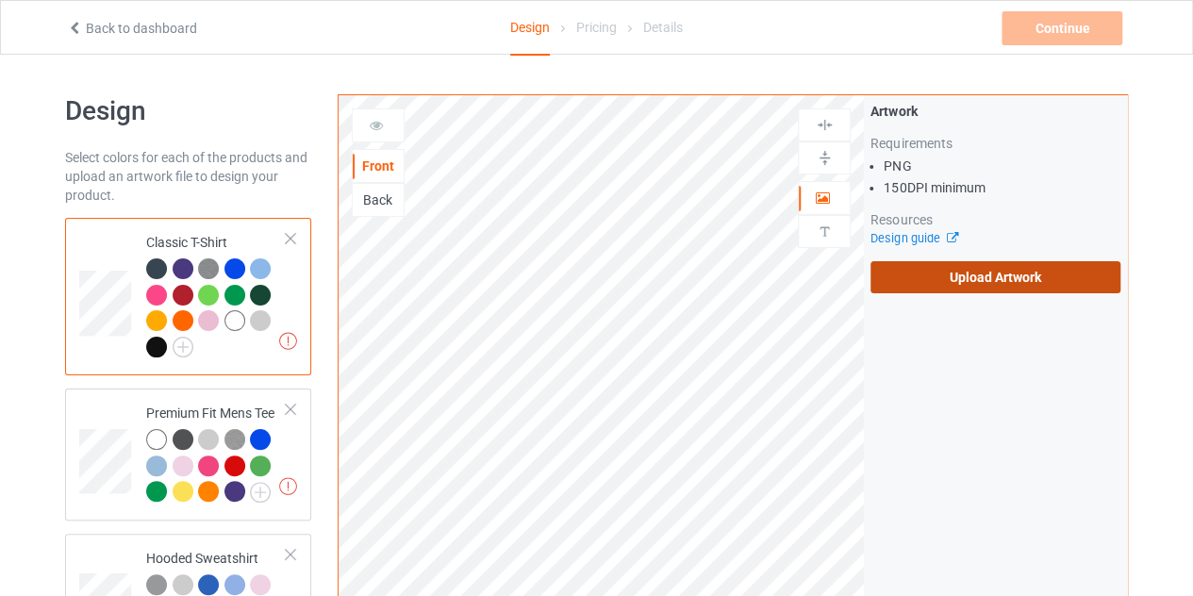
click at [998, 263] on label "Upload Artwork" at bounding box center [995, 277] width 250 height 32
click at [0, 0] on input "Upload Artwork" at bounding box center [0, 0] width 0 height 0
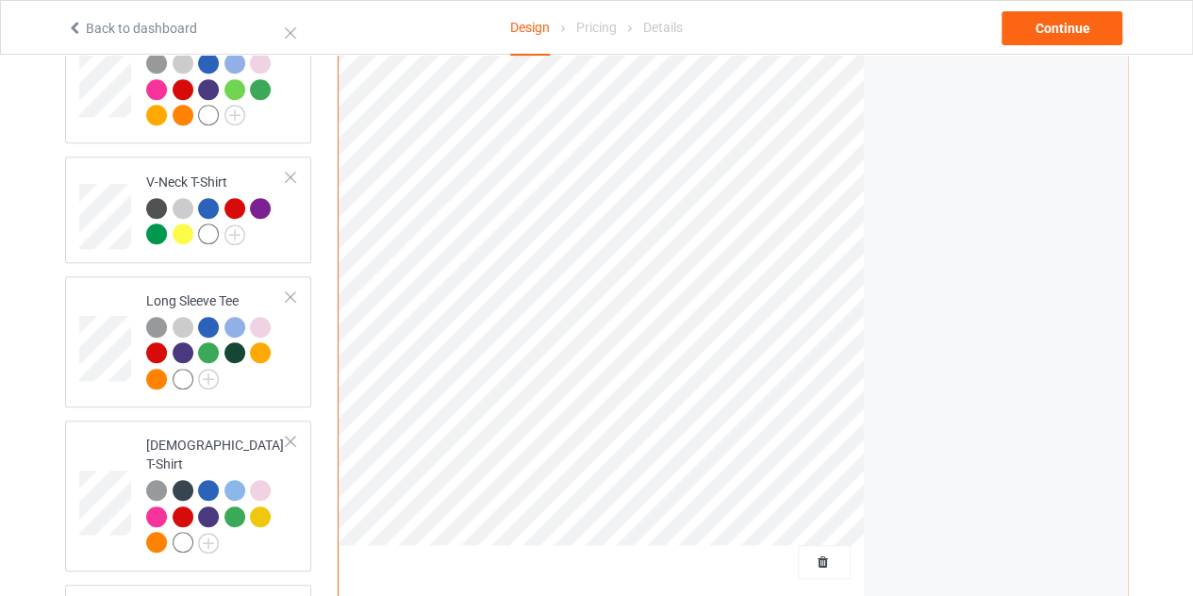
scroll to position [523, 0]
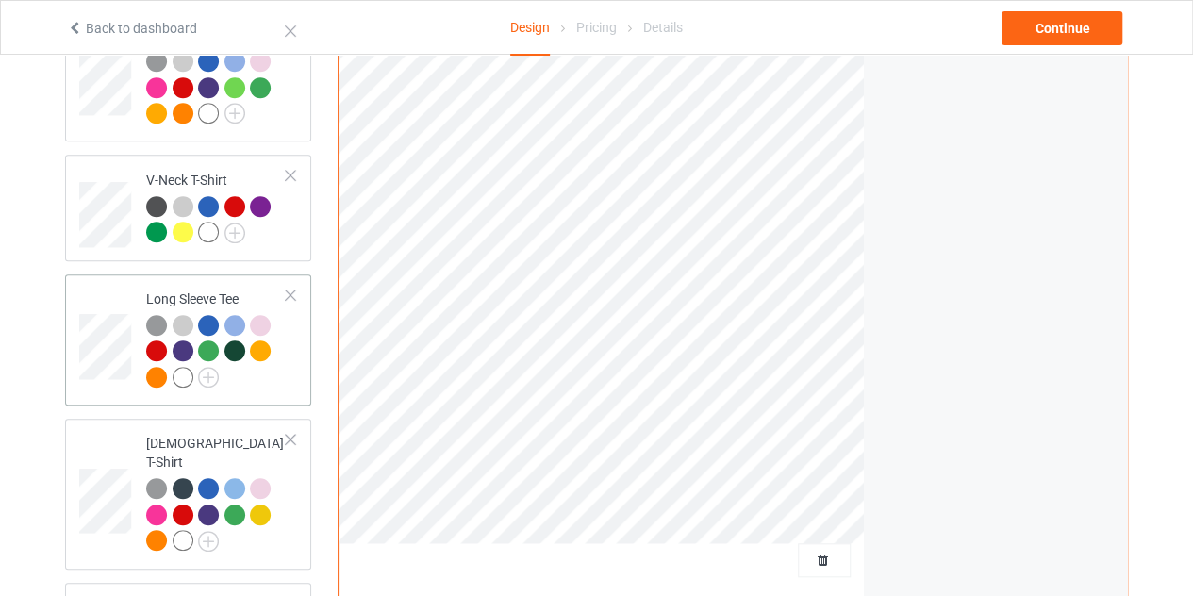
click at [149, 295] on div "Long Sleeve Tee" at bounding box center [216, 338] width 141 height 97
click at [117, 288] on td at bounding box center [107, 340] width 57 height 117
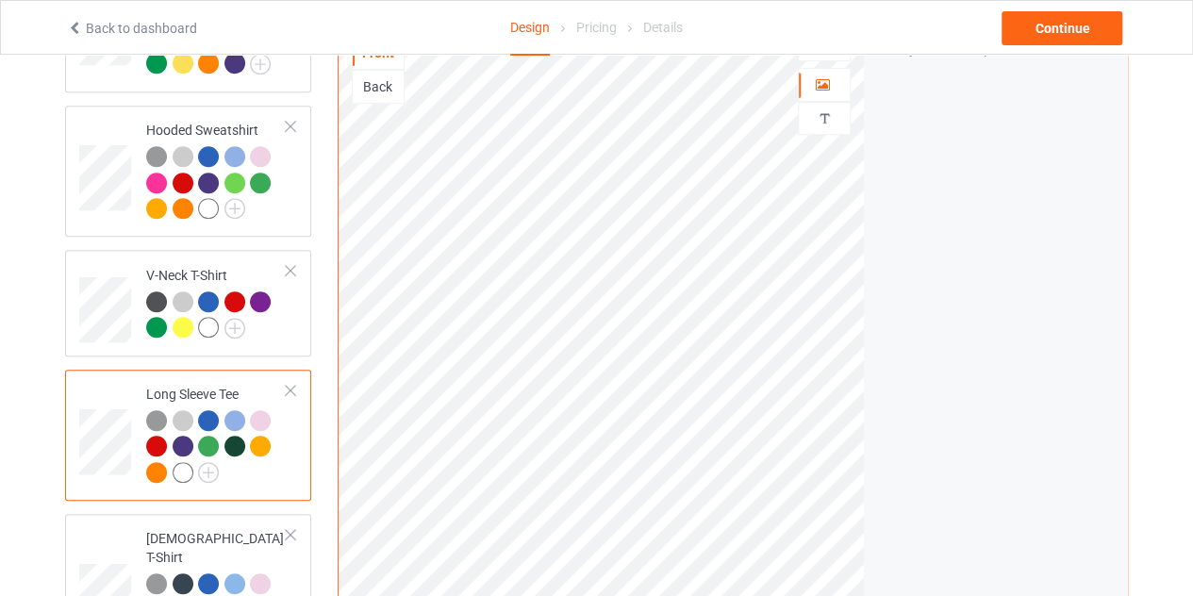
scroll to position [429, 0]
click at [210, 469] on img at bounding box center [208, 471] width 21 height 21
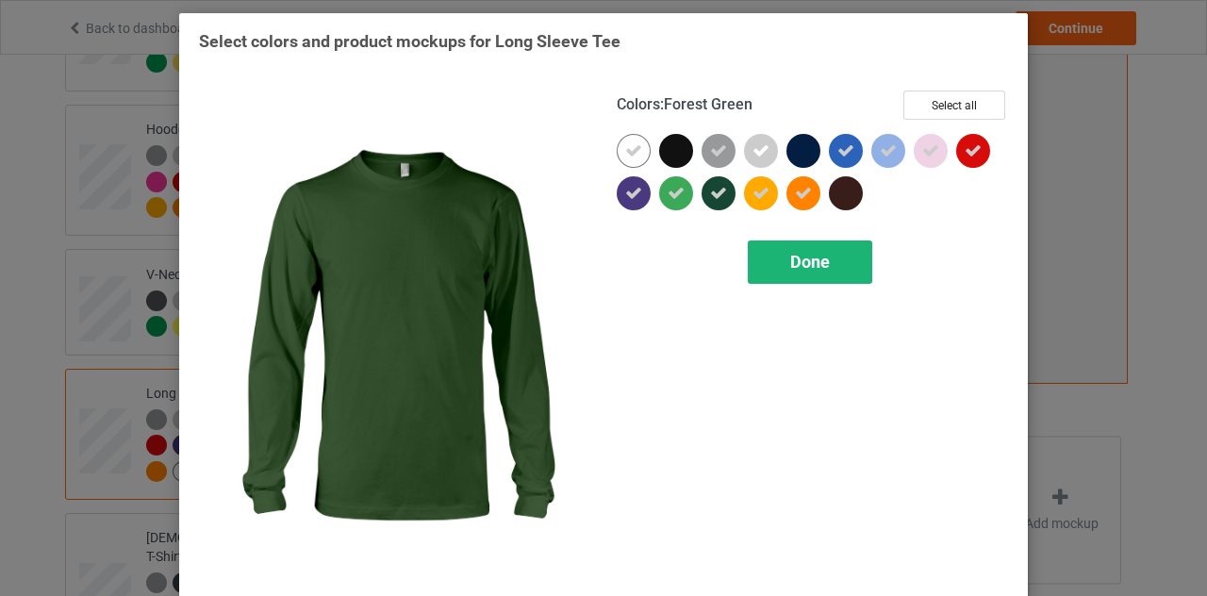
click at [804, 256] on span "Done" at bounding box center [810, 262] width 40 height 20
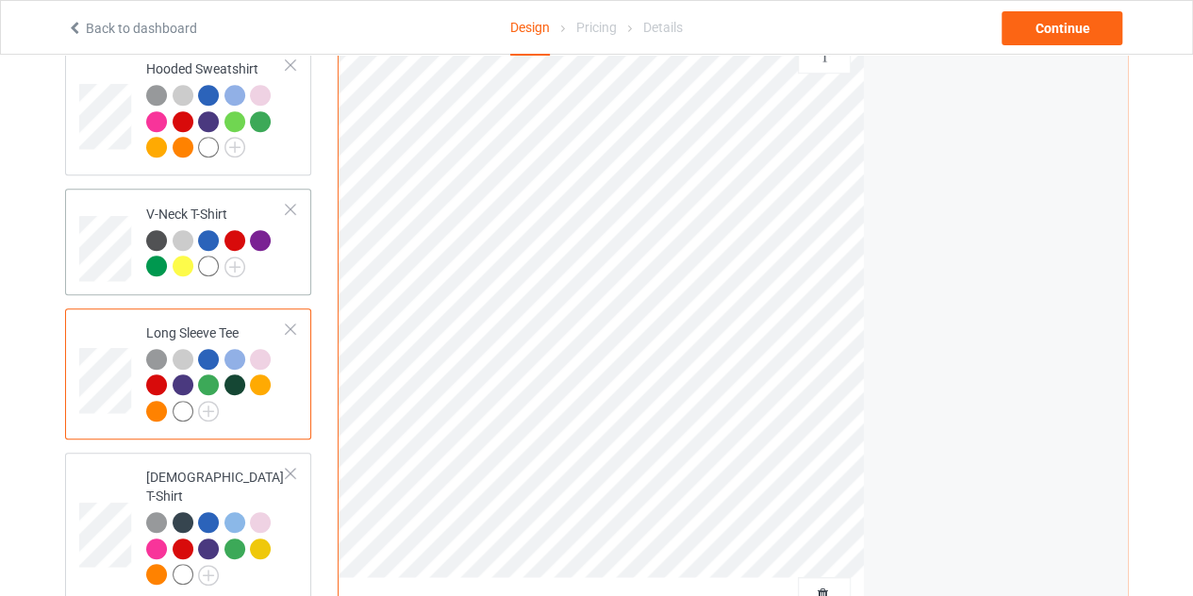
scroll to position [493, 0]
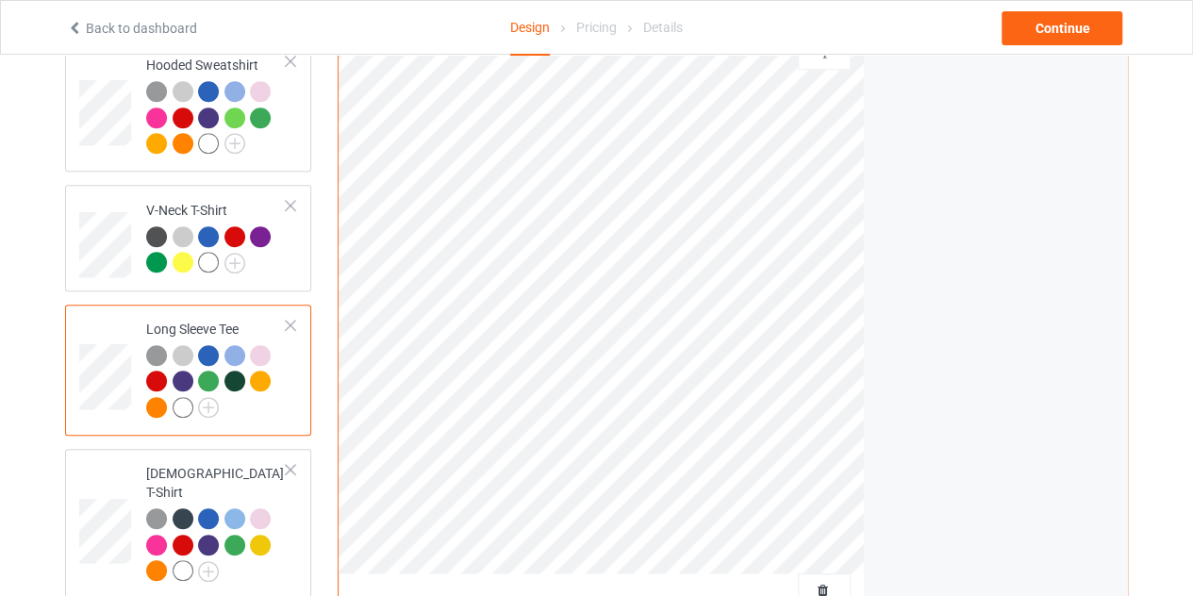
click at [207, 356] on div at bounding box center [208, 355] width 21 height 21
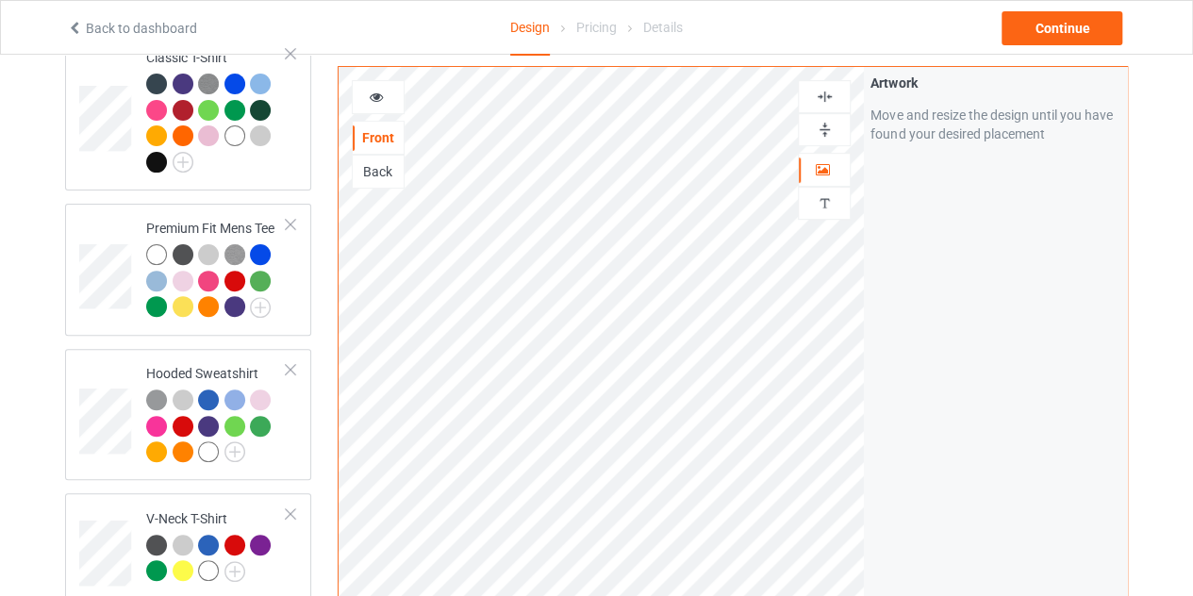
scroll to position [163, 0]
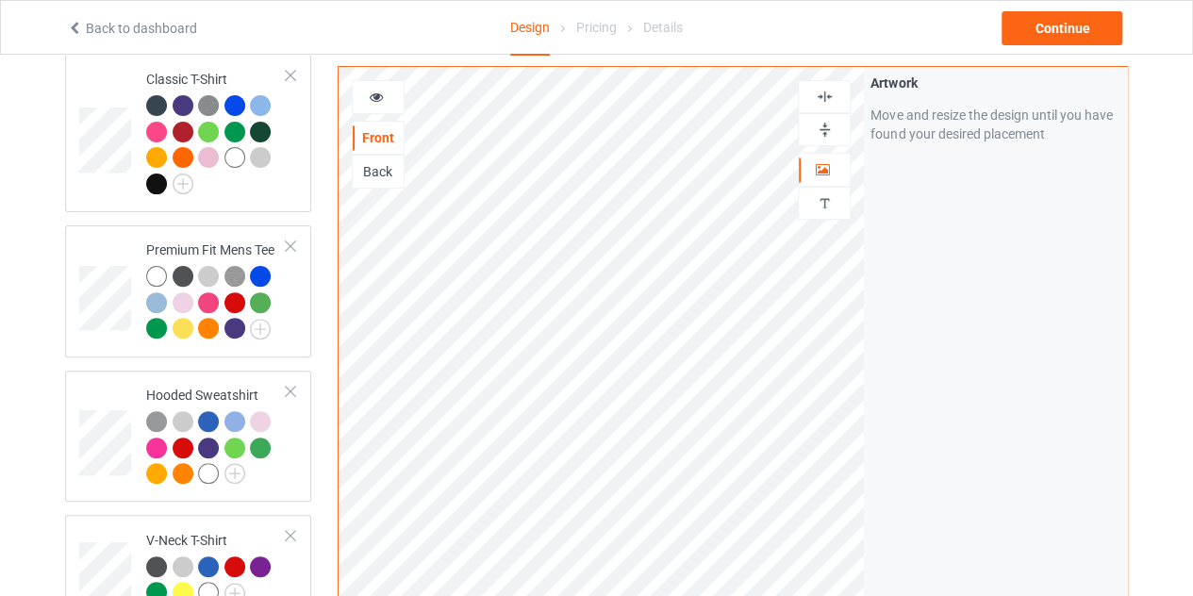
click at [379, 99] on icon at bounding box center [377, 94] width 16 height 13
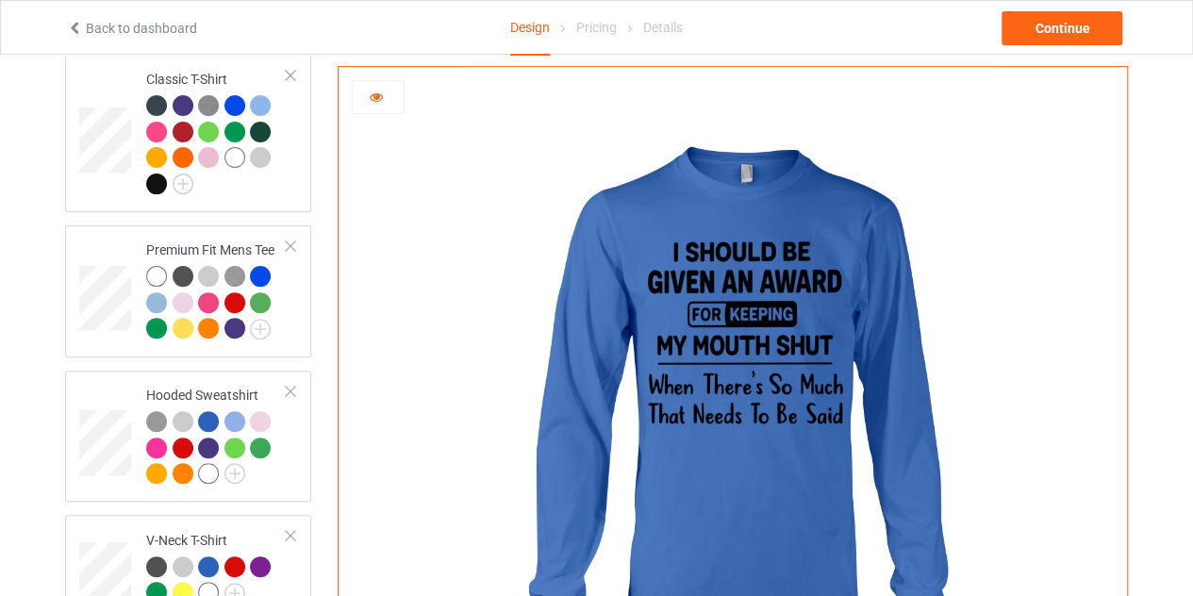
click at [379, 99] on icon at bounding box center [377, 94] width 16 height 13
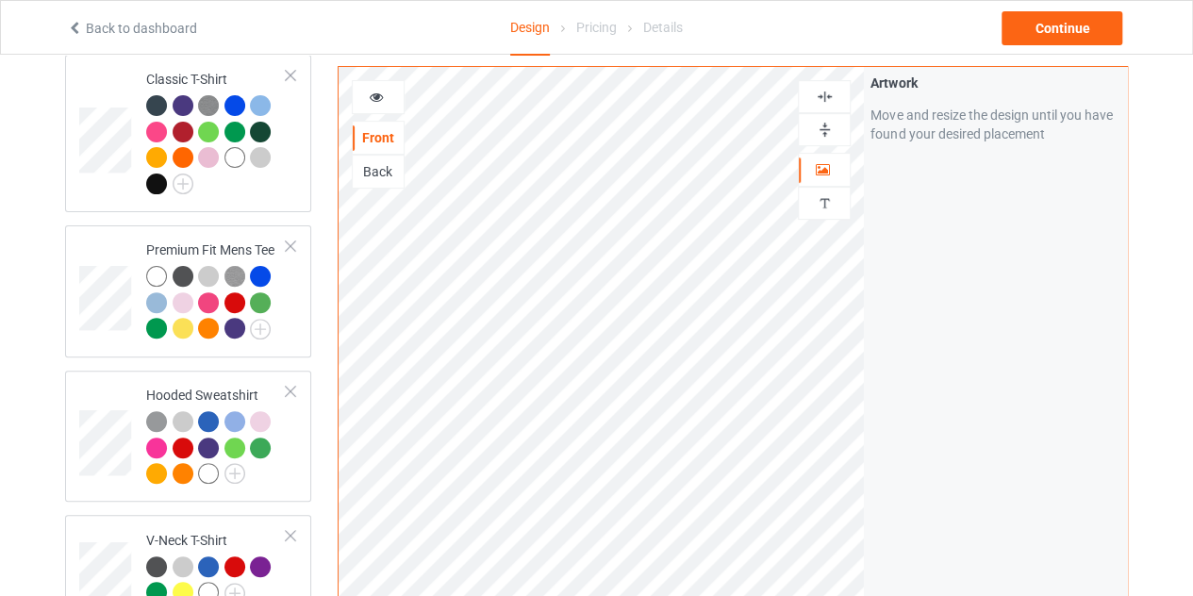
click at [819, 104] on img at bounding box center [825, 97] width 18 height 18
click at [381, 96] on icon at bounding box center [377, 94] width 16 height 13
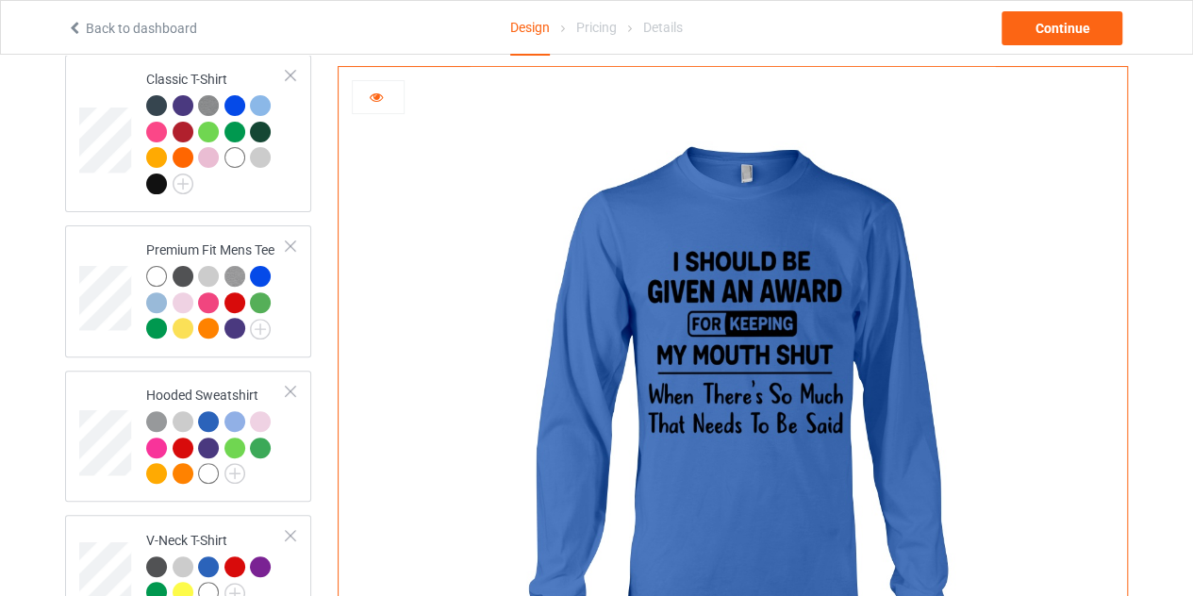
click at [379, 105] on div at bounding box center [378, 97] width 51 height 19
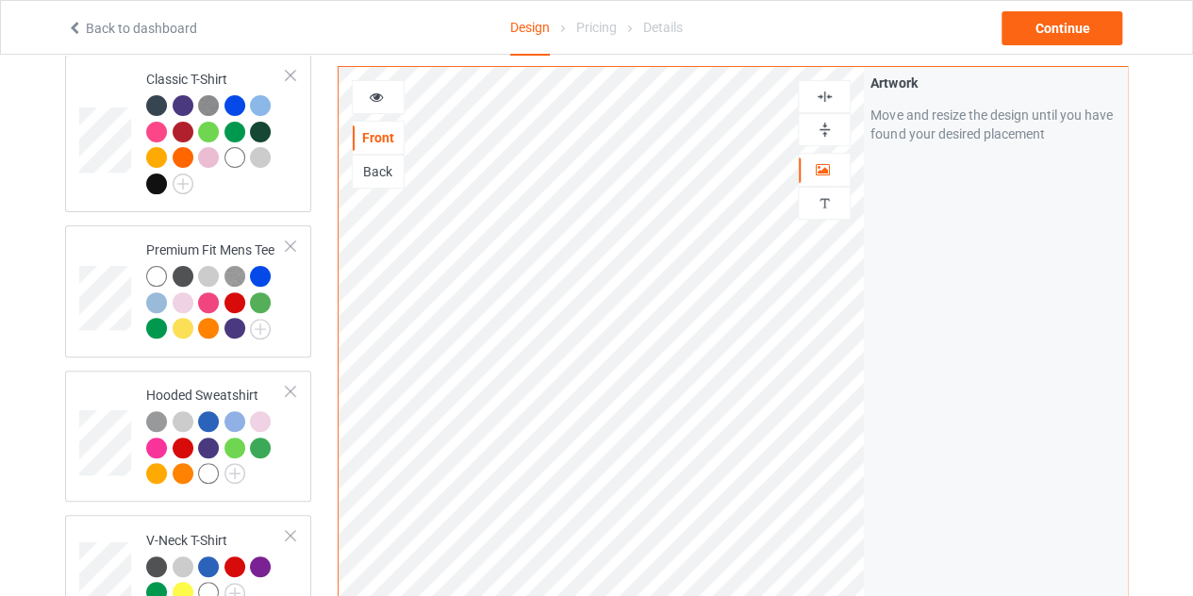
click at [825, 89] on img at bounding box center [825, 97] width 18 height 18
click at [372, 107] on div at bounding box center [378, 97] width 53 height 34
click at [379, 99] on icon at bounding box center [377, 94] width 16 height 13
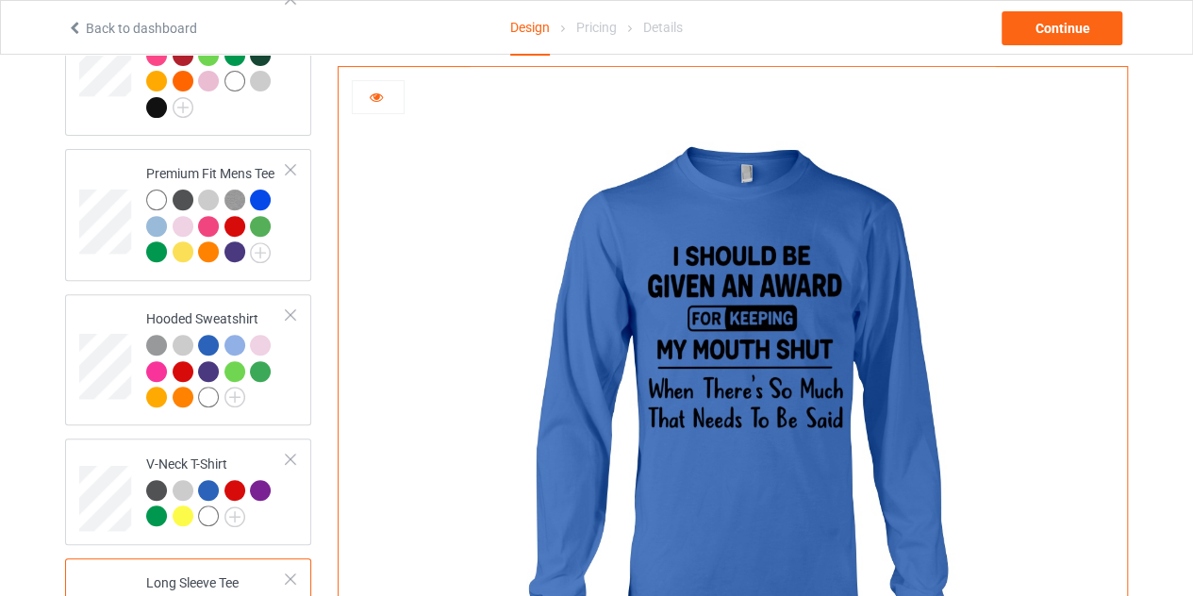
scroll to position [187, 0]
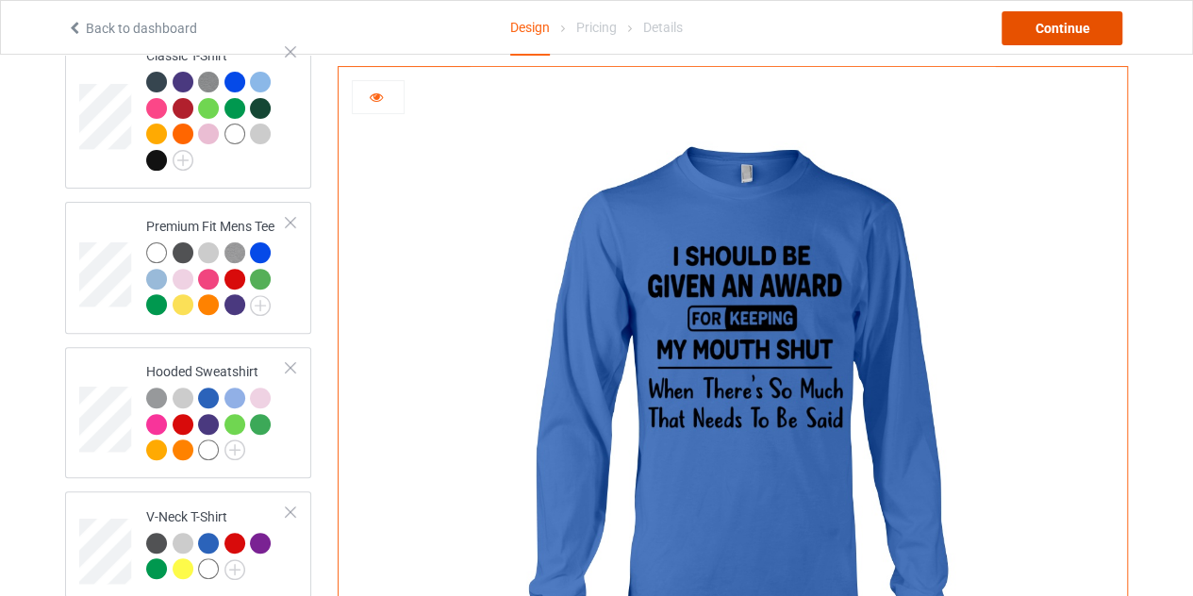
click at [1041, 20] on div "Continue" at bounding box center [1062, 28] width 121 height 34
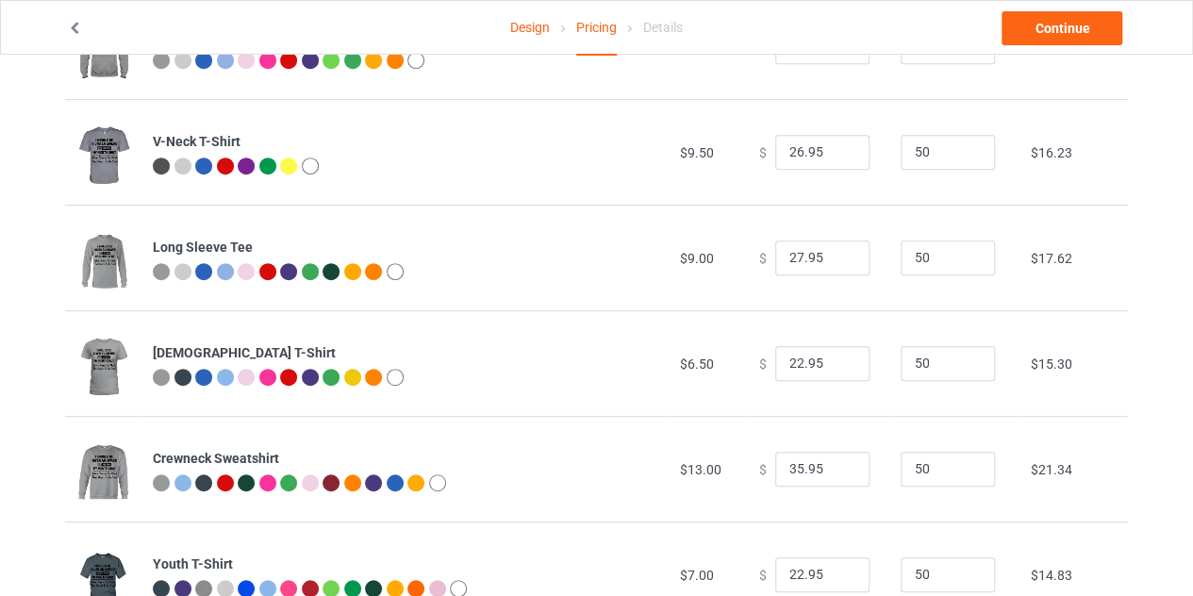
scroll to position [394, 0]
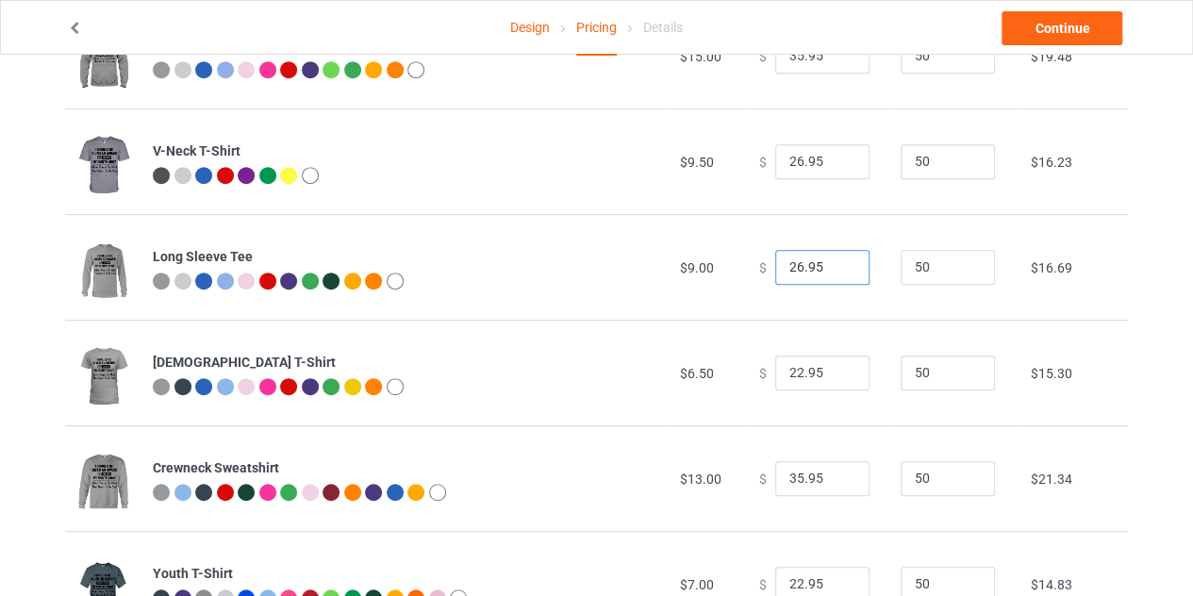
click at [838, 272] on input "26.95" at bounding box center [822, 268] width 94 height 36
type input "25.95"
click at [838, 272] on input "25.95" at bounding box center [822, 268] width 94 height 36
click at [1028, 23] on link "Continue" at bounding box center [1062, 28] width 121 height 34
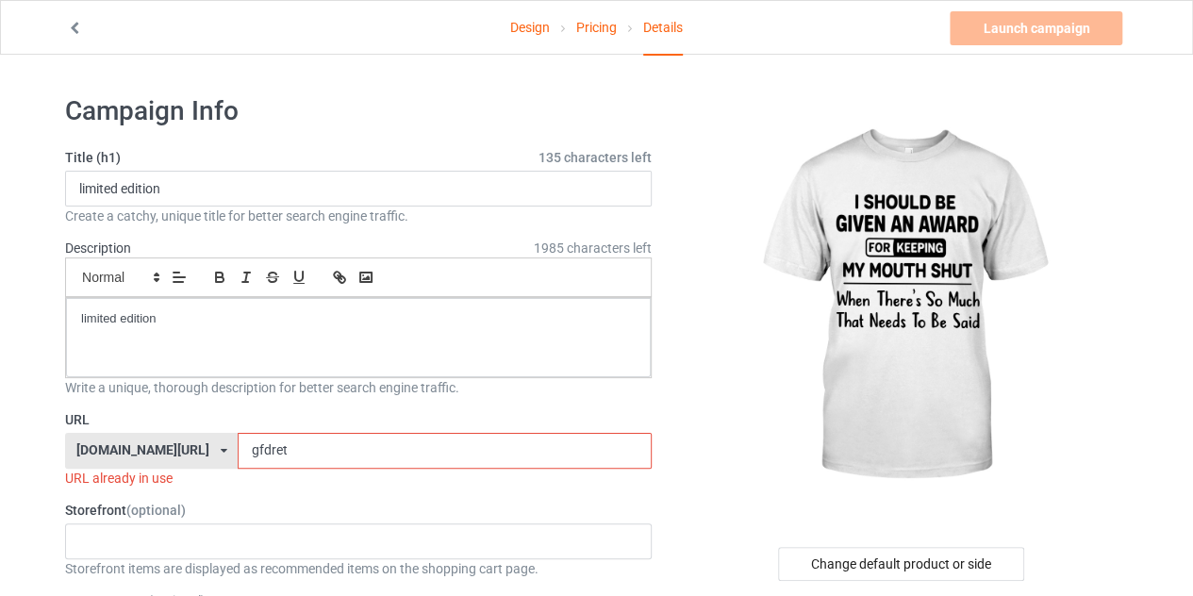
click at [243, 453] on input "gfdret" at bounding box center [444, 451] width 413 height 36
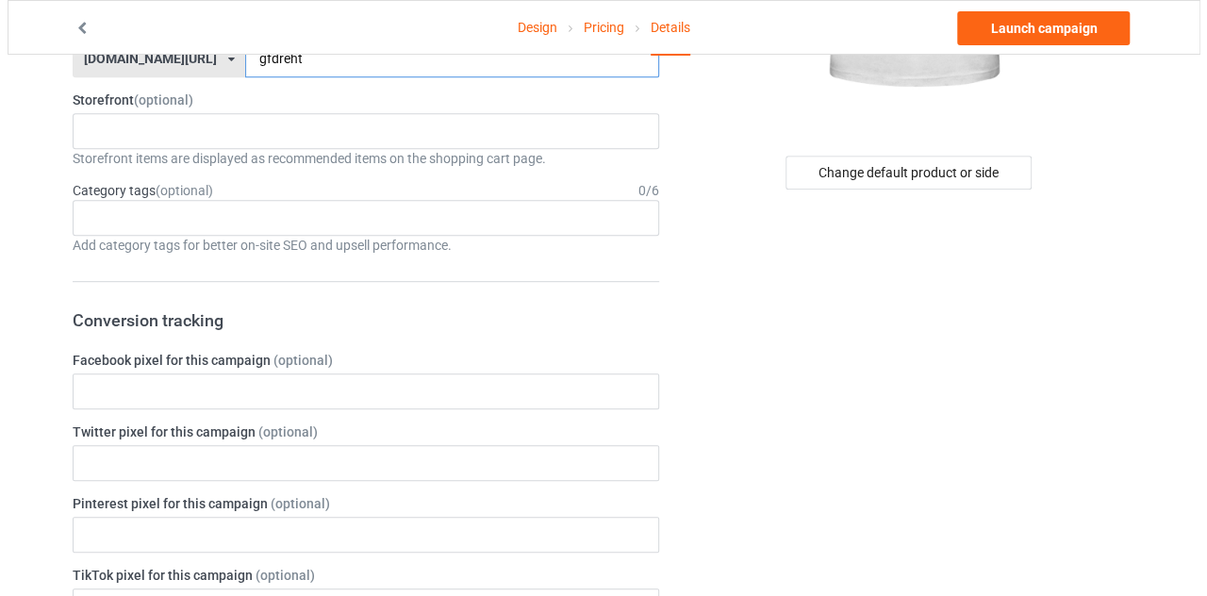
scroll to position [402, 0]
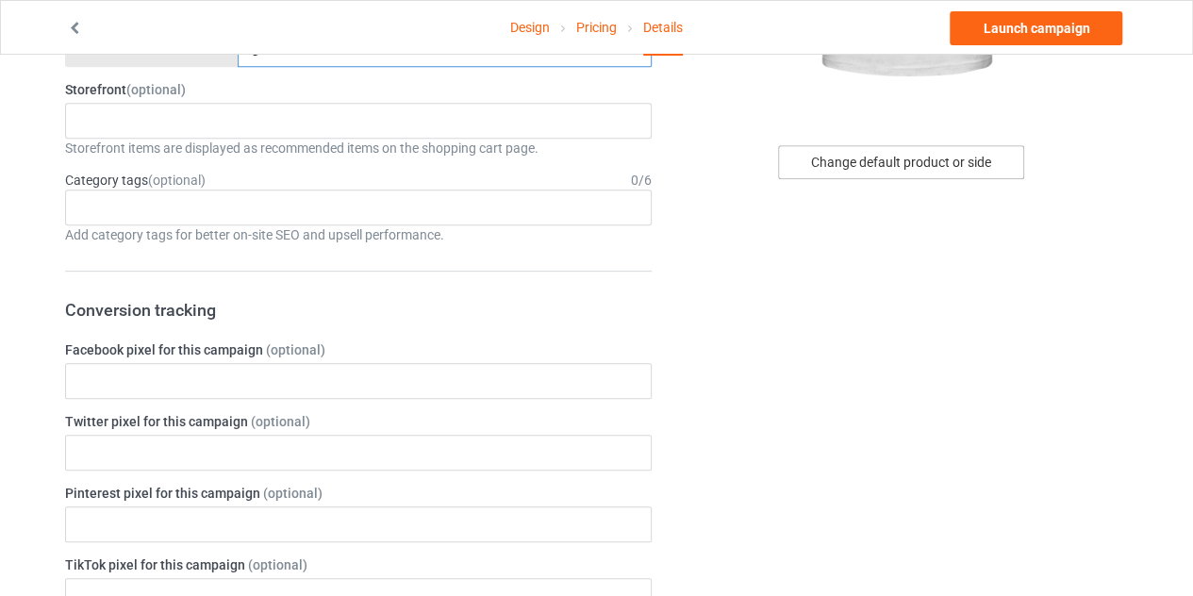
type input "gfdreht"
click at [896, 170] on div "Change default product or side" at bounding box center [901, 162] width 246 height 34
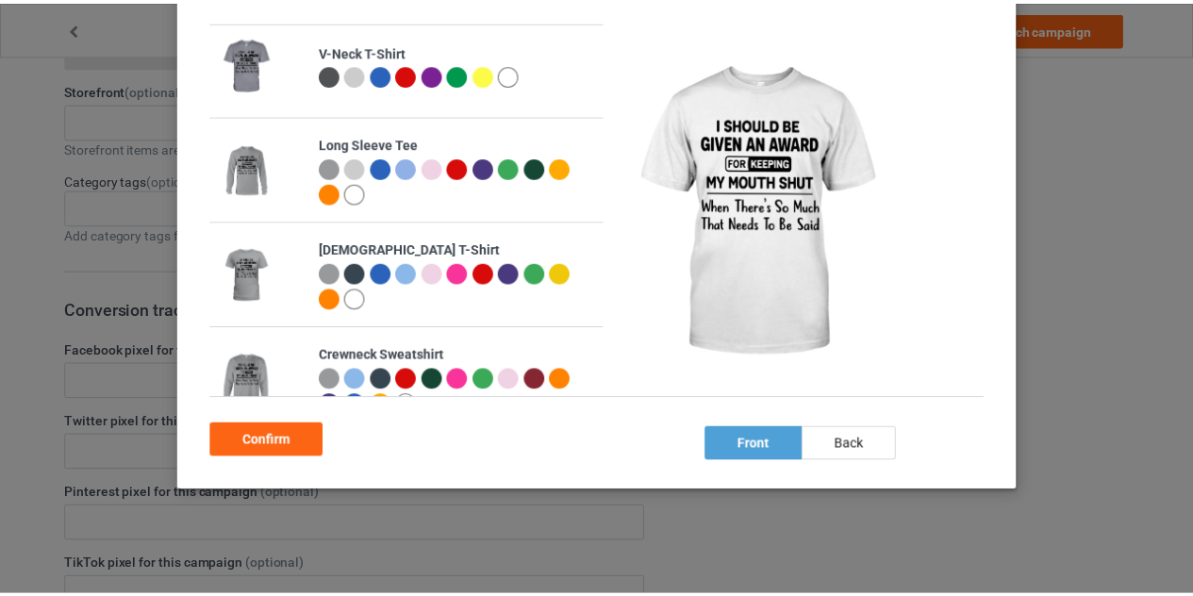
scroll to position [333, 0]
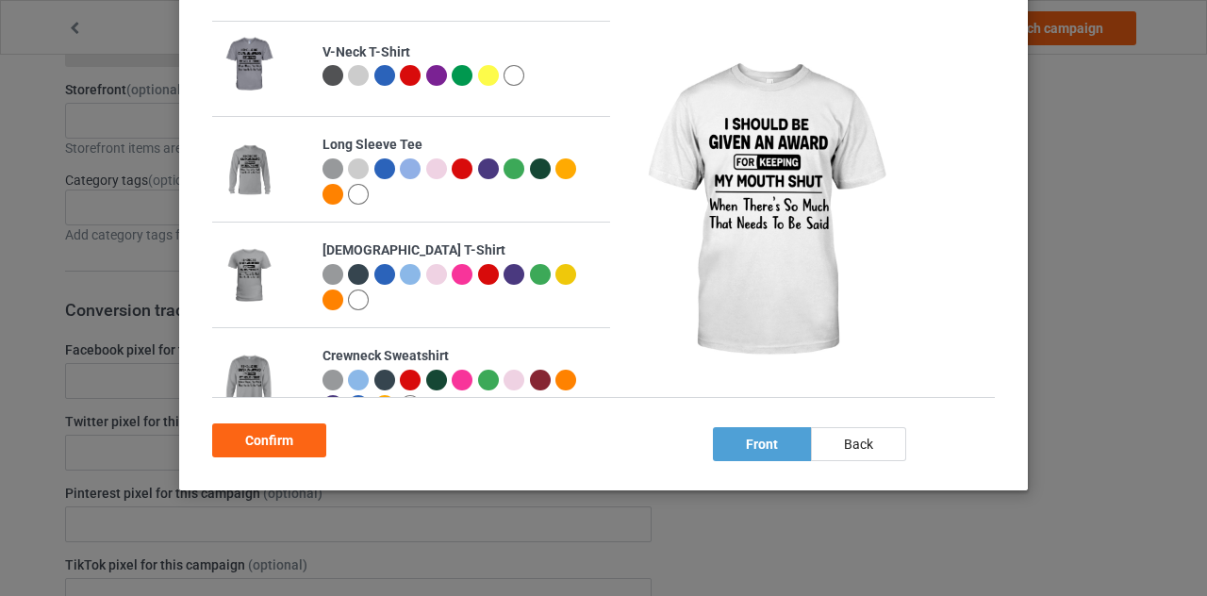
click at [374, 169] on div at bounding box center [384, 168] width 21 height 21
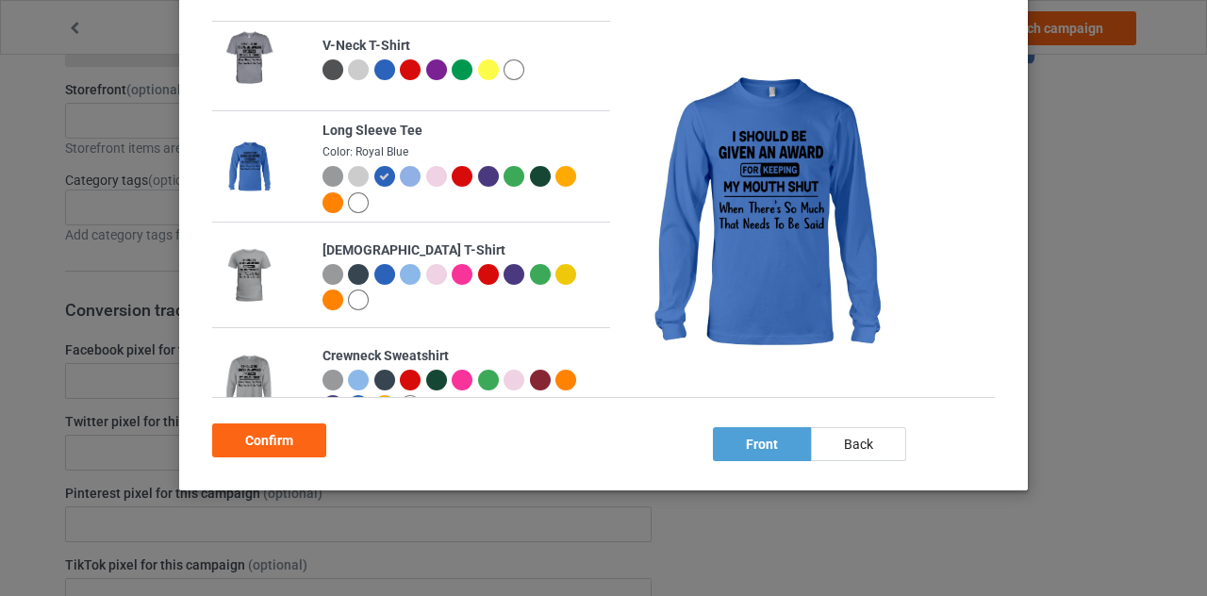
click at [426, 179] on div at bounding box center [436, 176] width 21 height 21
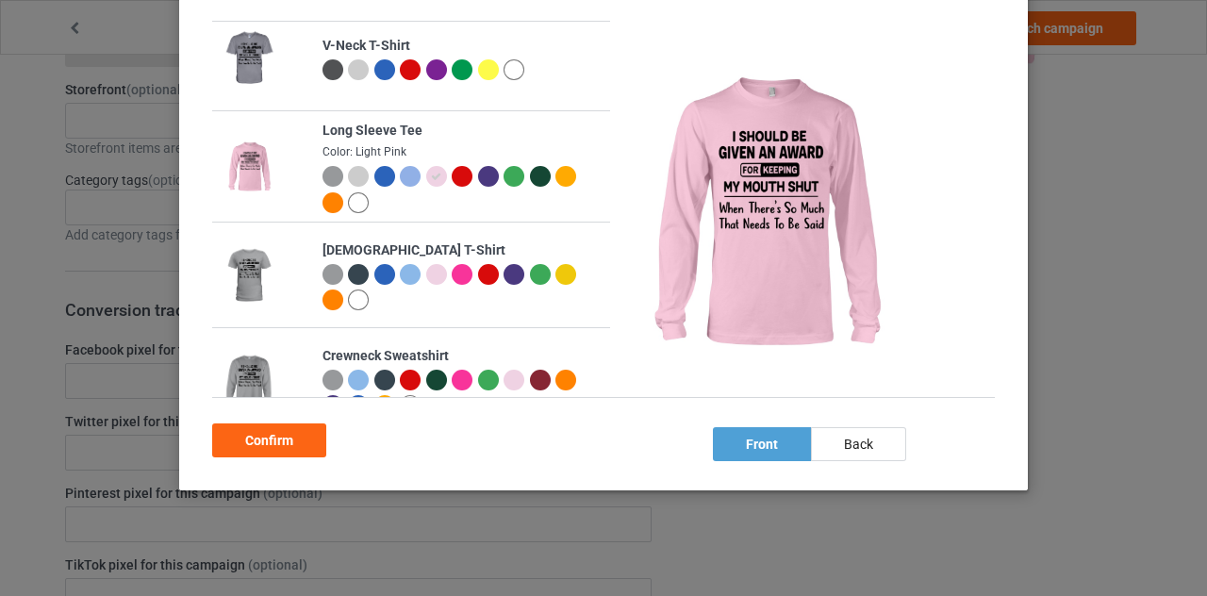
click at [374, 170] on div at bounding box center [384, 176] width 21 height 21
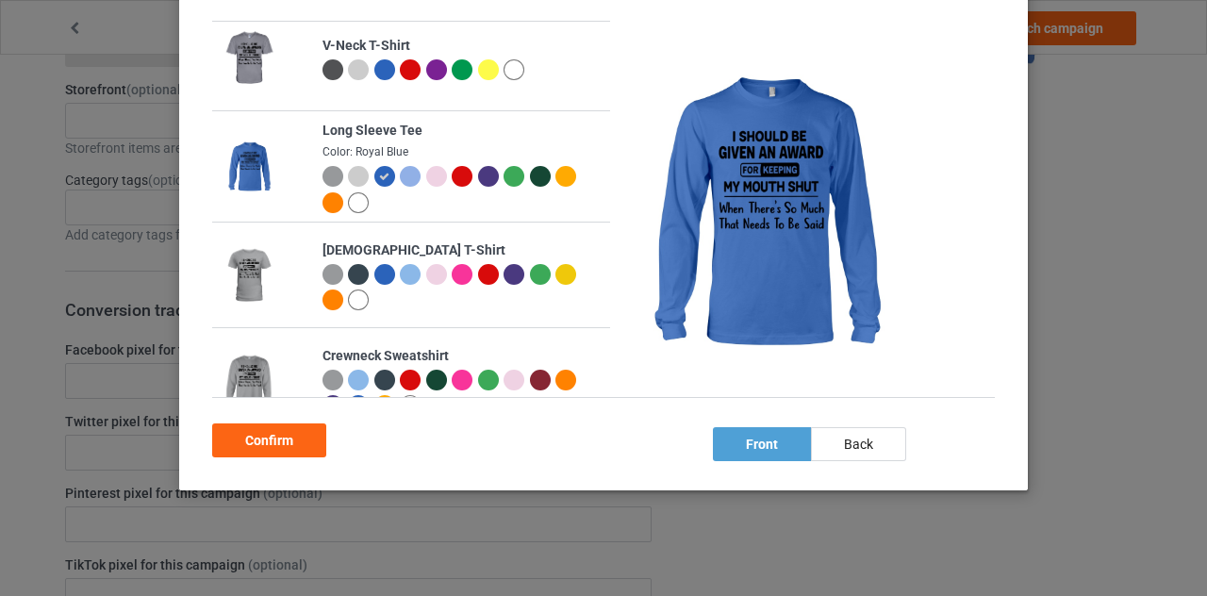
click at [428, 172] on div at bounding box center [436, 176] width 21 height 21
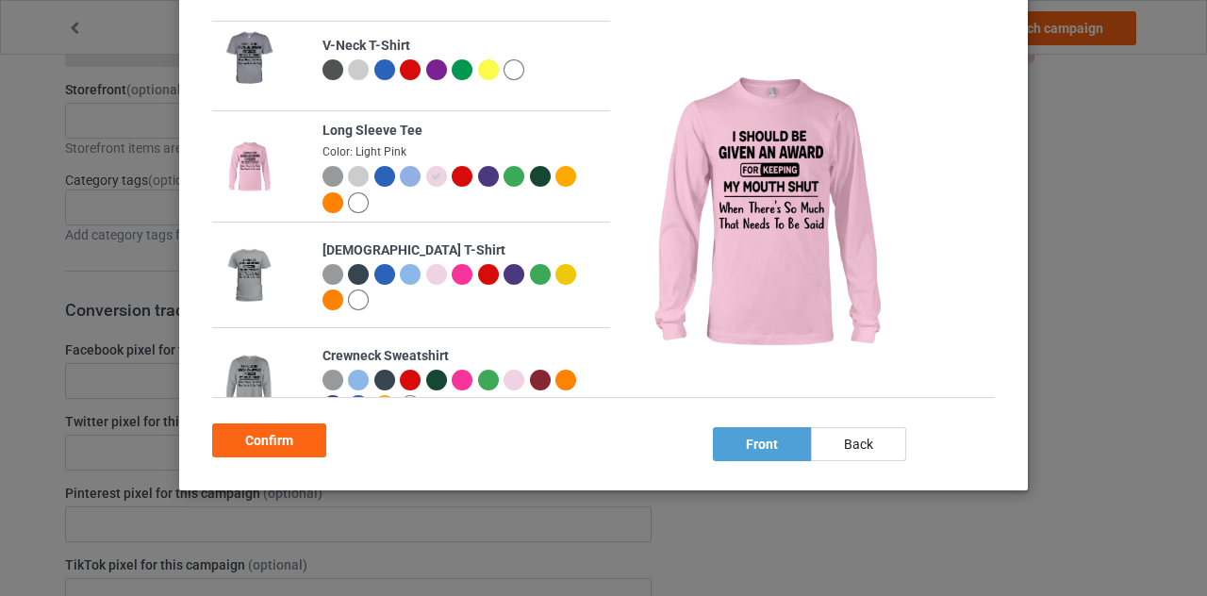
click at [374, 173] on div at bounding box center [384, 176] width 21 height 21
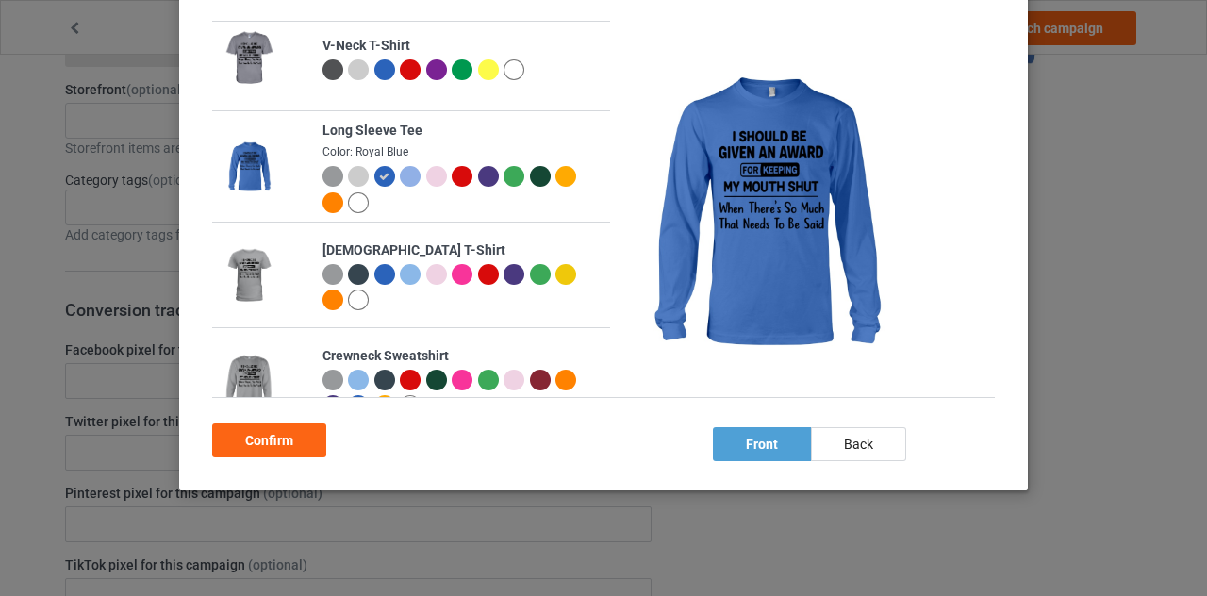
click at [486, 176] on div at bounding box center [488, 176] width 21 height 21
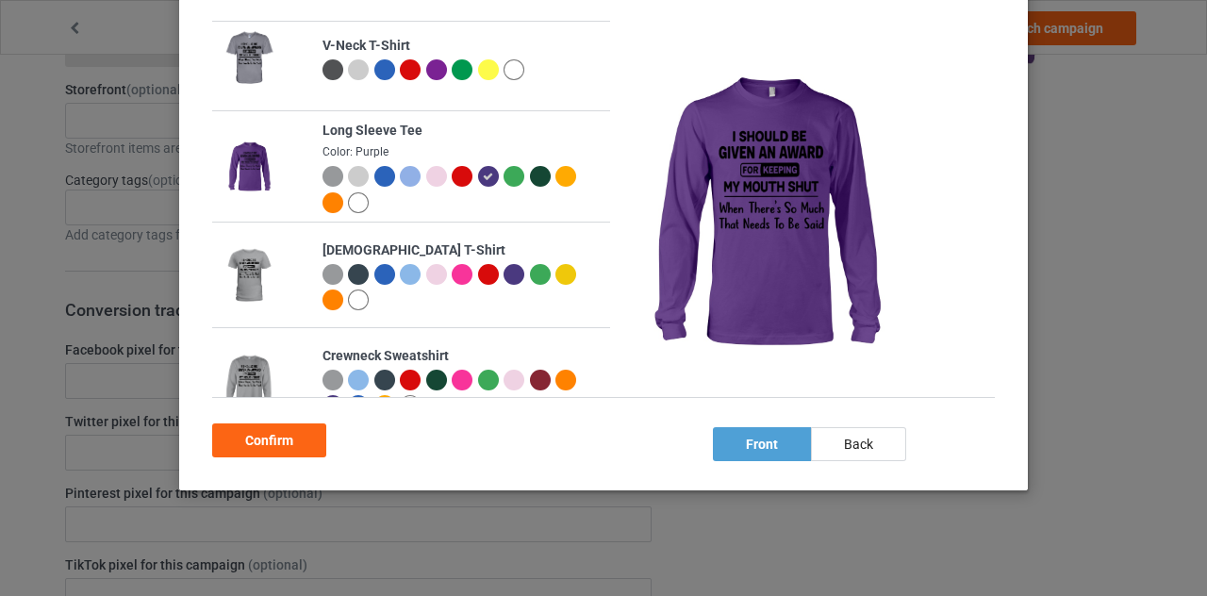
click at [426, 178] on div at bounding box center [436, 176] width 21 height 21
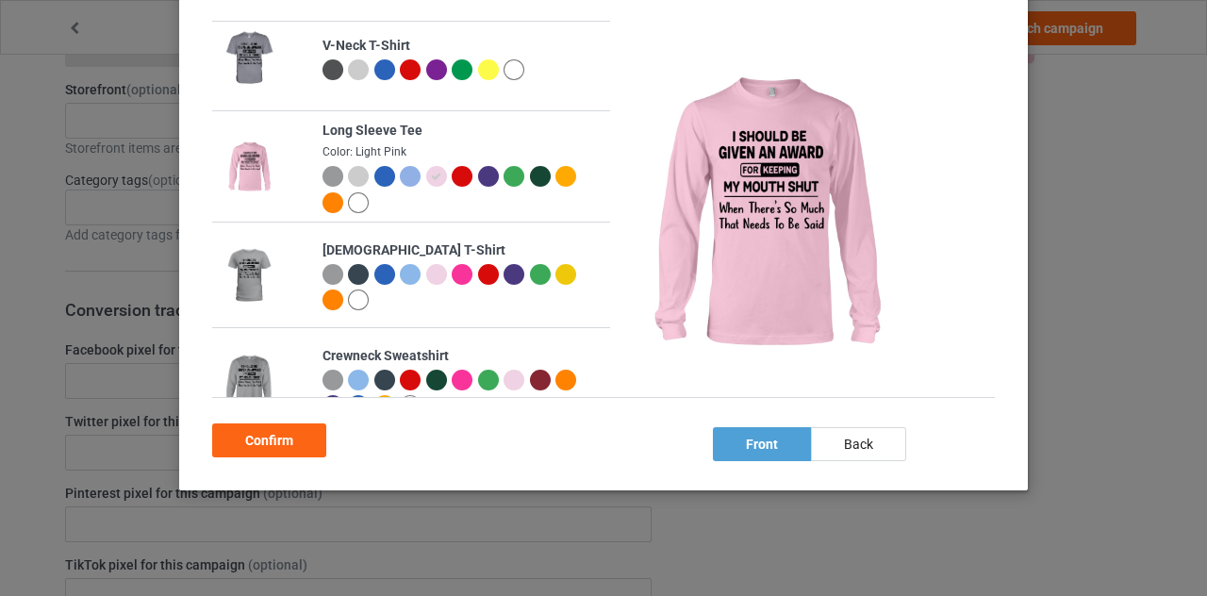
click at [381, 178] on div at bounding box center [384, 176] width 21 height 21
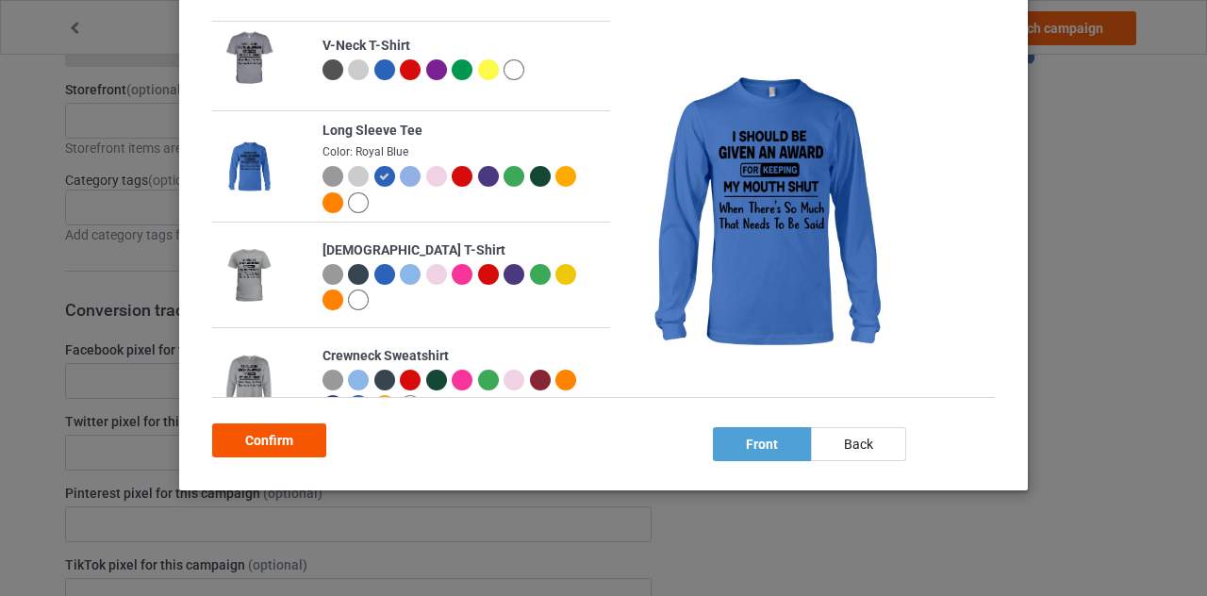
click at [283, 431] on div "Confirm" at bounding box center [269, 440] width 114 height 34
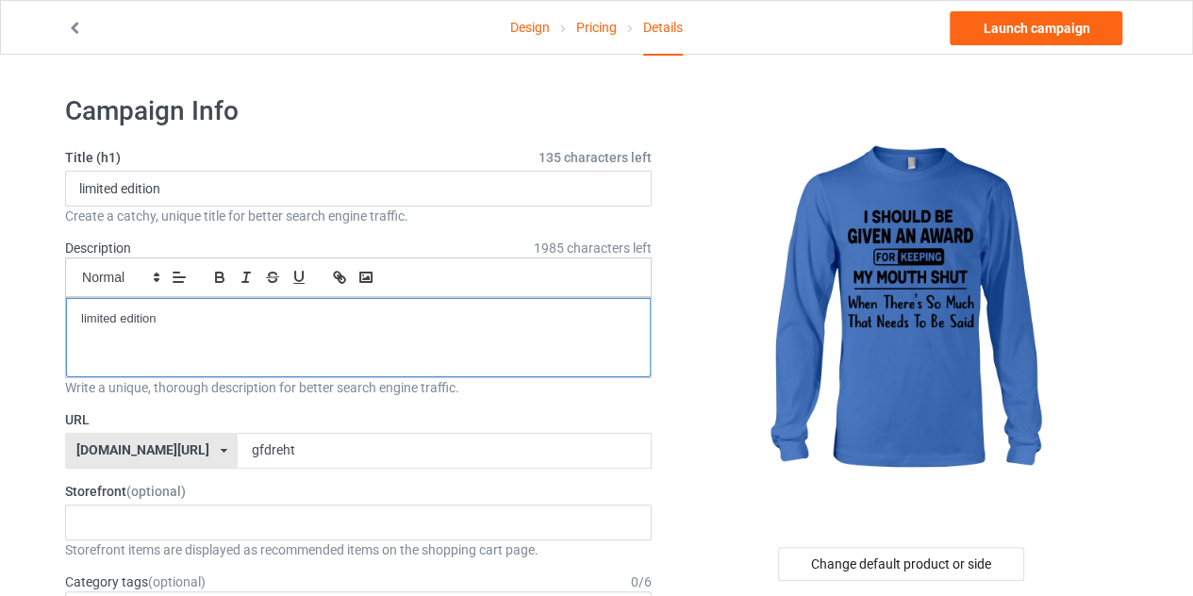
click at [198, 329] on div "limited edition" at bounding box center [358, 337] width 585 height 79
click at [259, 310] on p "i should be given an award shirt" at bounding box center [358, 319] width 555 height 18
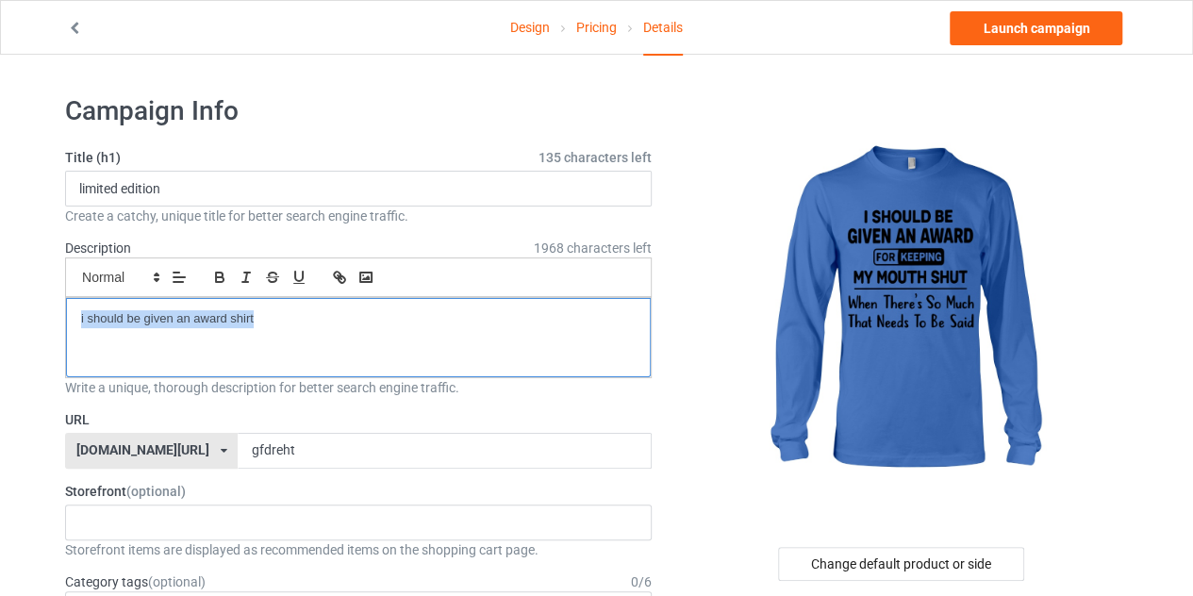
click at [259, 310] on p "i should be given an award shirt" at bounding box center [358, 319] width 555 height 18
copy p "i should be given an award shirt"
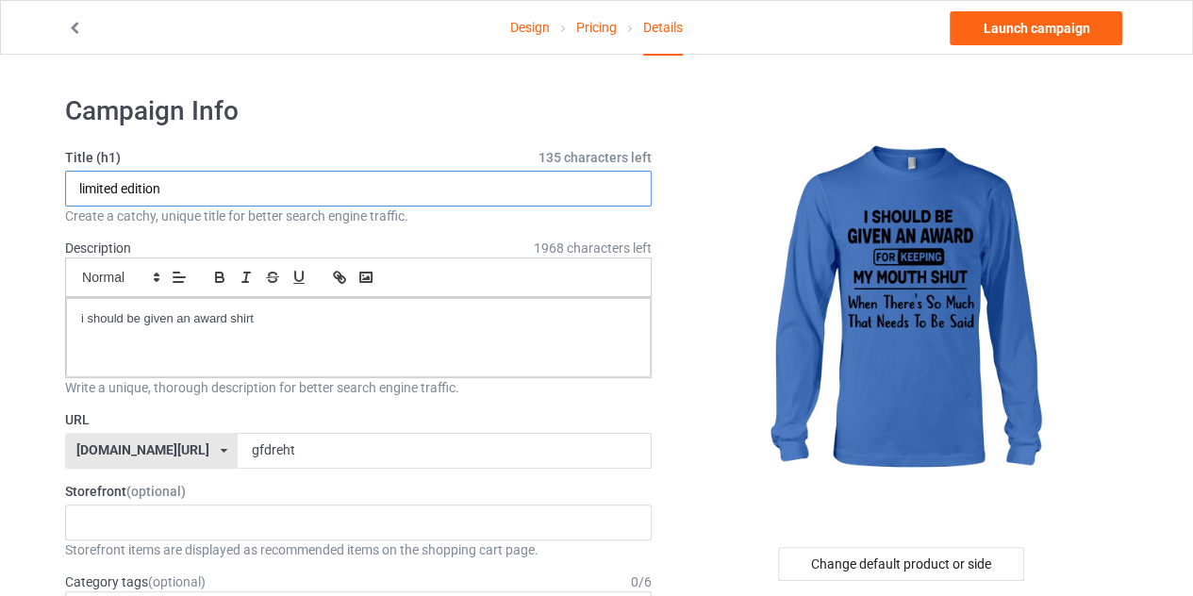
click at [176, 193] on input "limited edition" at bounding box center [358, 189] width 587 height 36
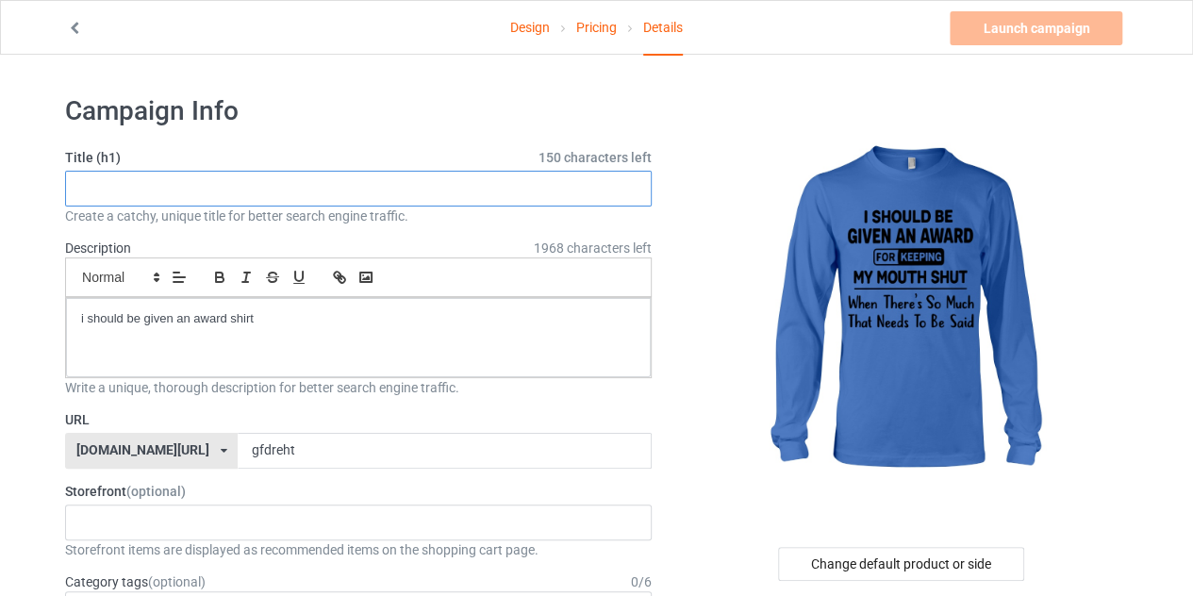
paste input "i should be given an award shirt"
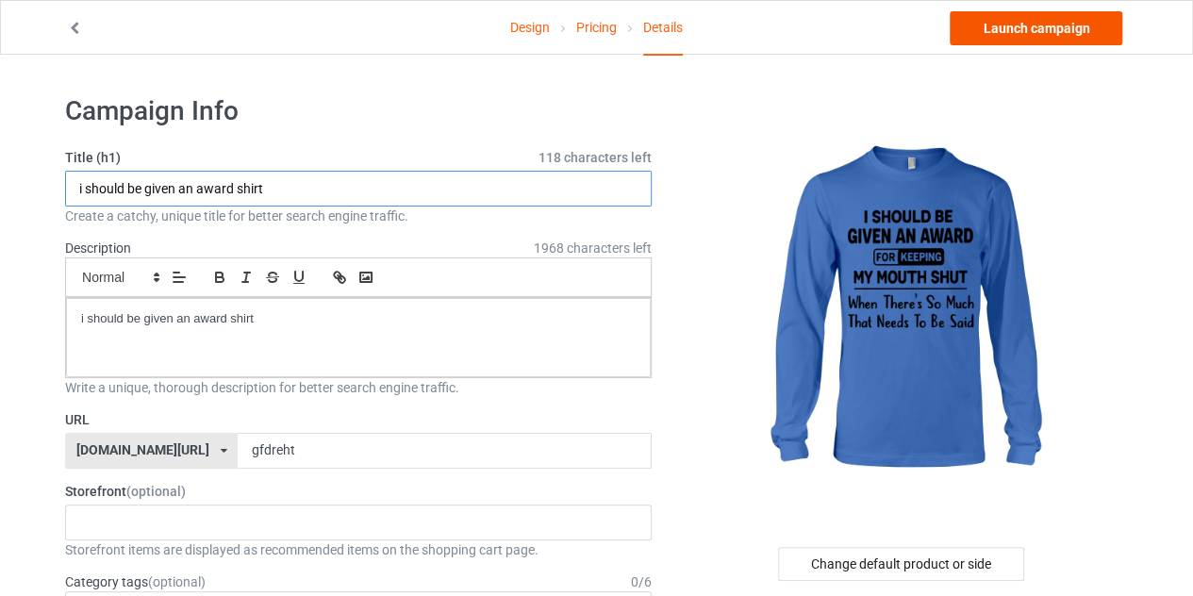
type input "i should be given an award shirt"
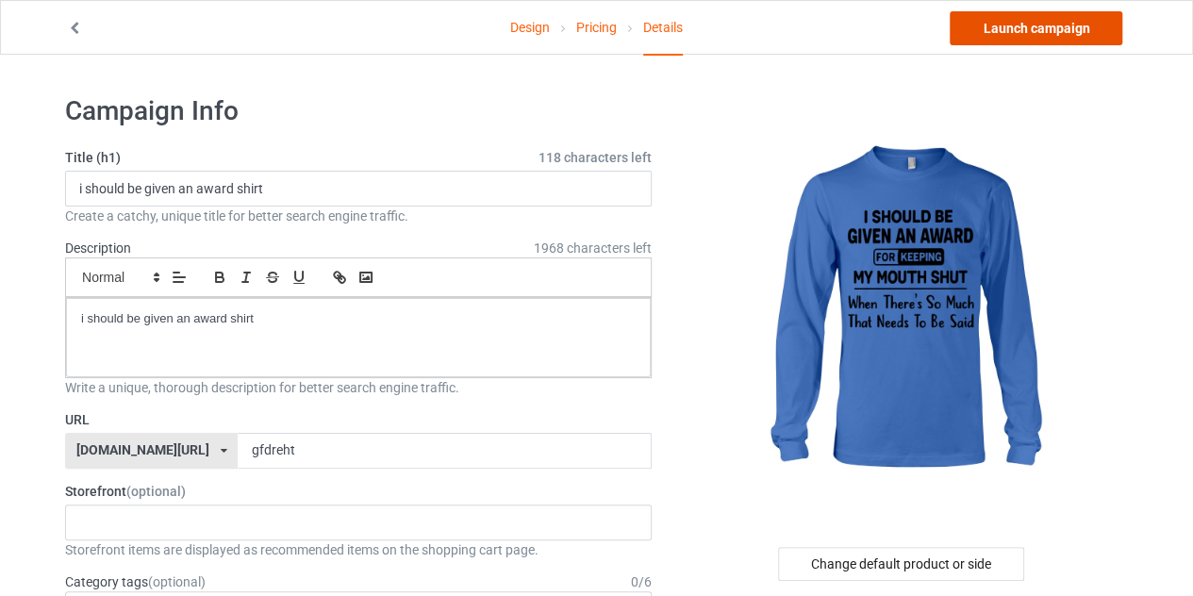
click at [1045, 26] on link "Launch campaign" at bounding box center [1036, 28] width 173 height 34
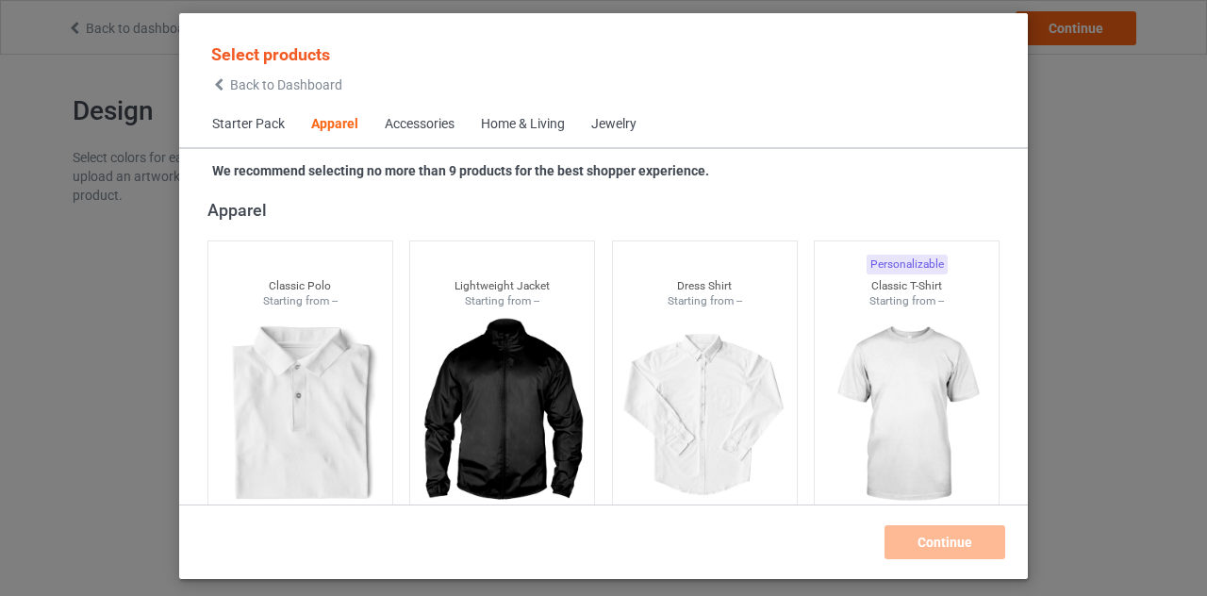
click at [221, 82] on icon at bounding box center [219, 84] width 16 height 13
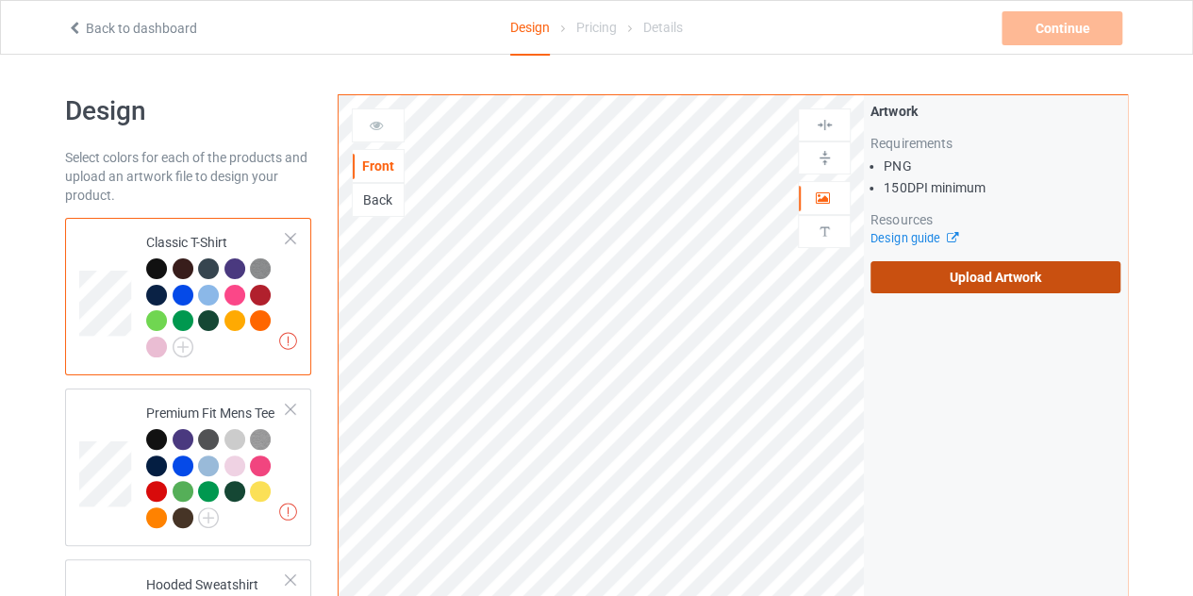
click at [929, 284] on label "Upload Artwork" at bounding box center [995, 277] width 250 height 32
click at [0, 0] on input "Upload Artwork" at bounding box center [0, 0] width 0 height 0
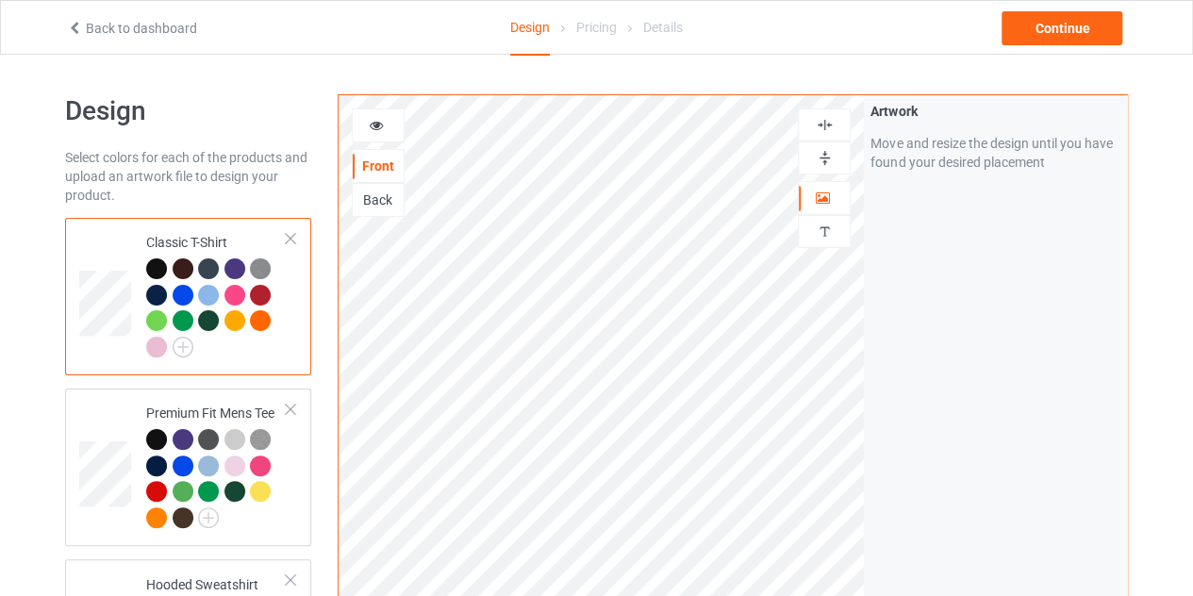
click at [830, 127] on img at bounding box center [825, 125] width 18 height 18
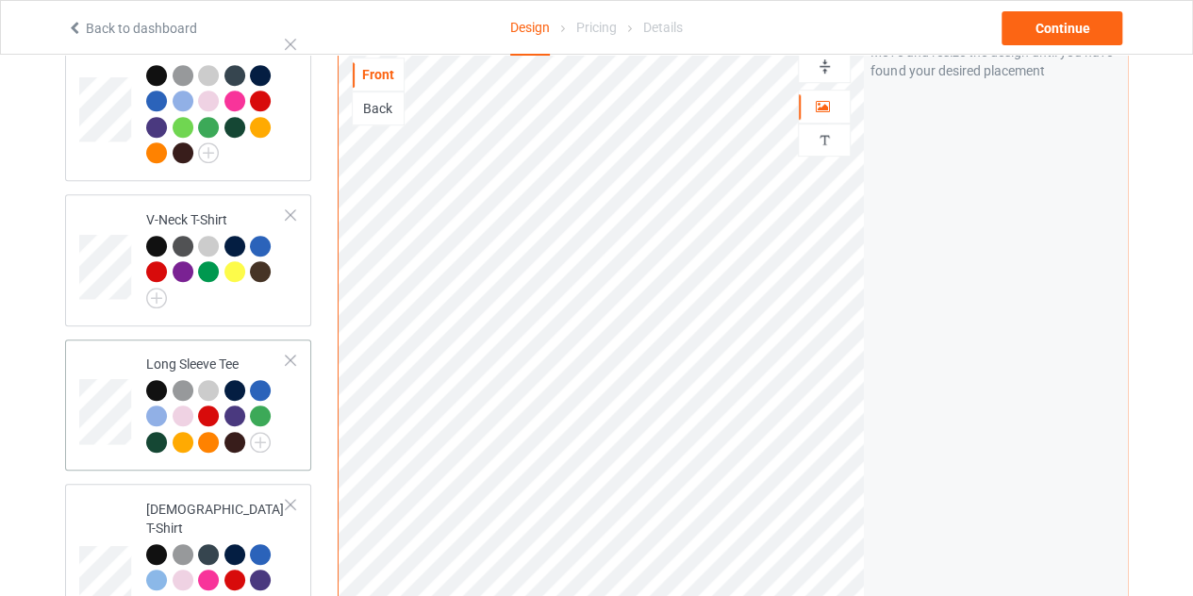
scroll to position [537, 0]
click at [260, 389] on div at bounding box center [260, 389] width 21 height 21
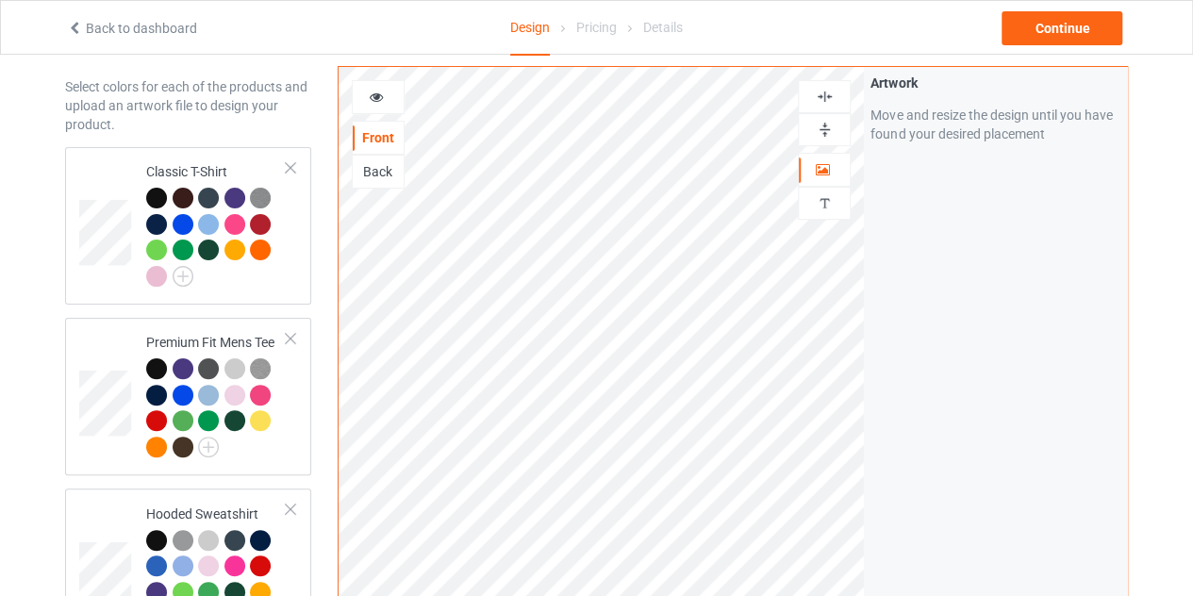
scroll to position [69, 0]
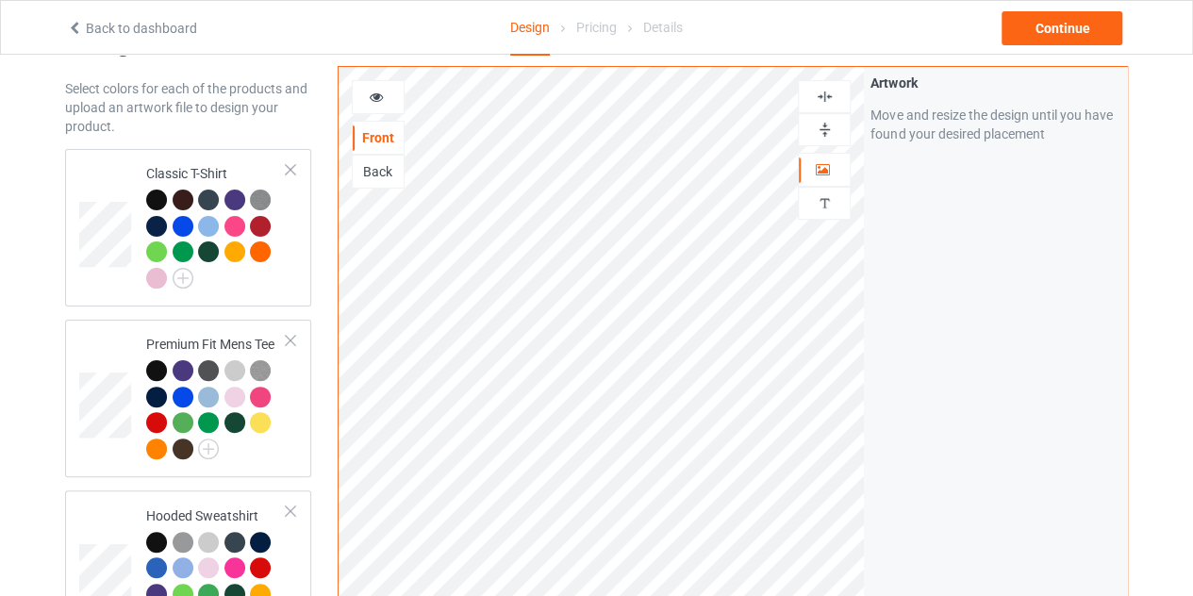
click at [390, 98] on div at bounding box center [378, 97] width 51 height 19
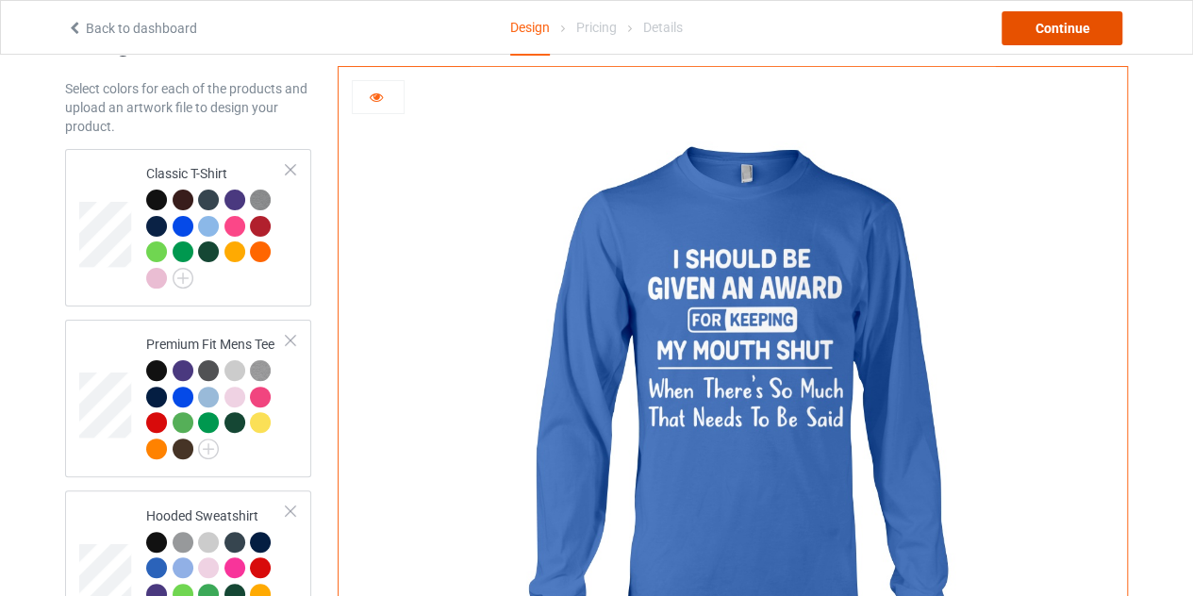
click at [1052, 19] on div "Continue" at bounding box center [1062, 28] width 121 height 34
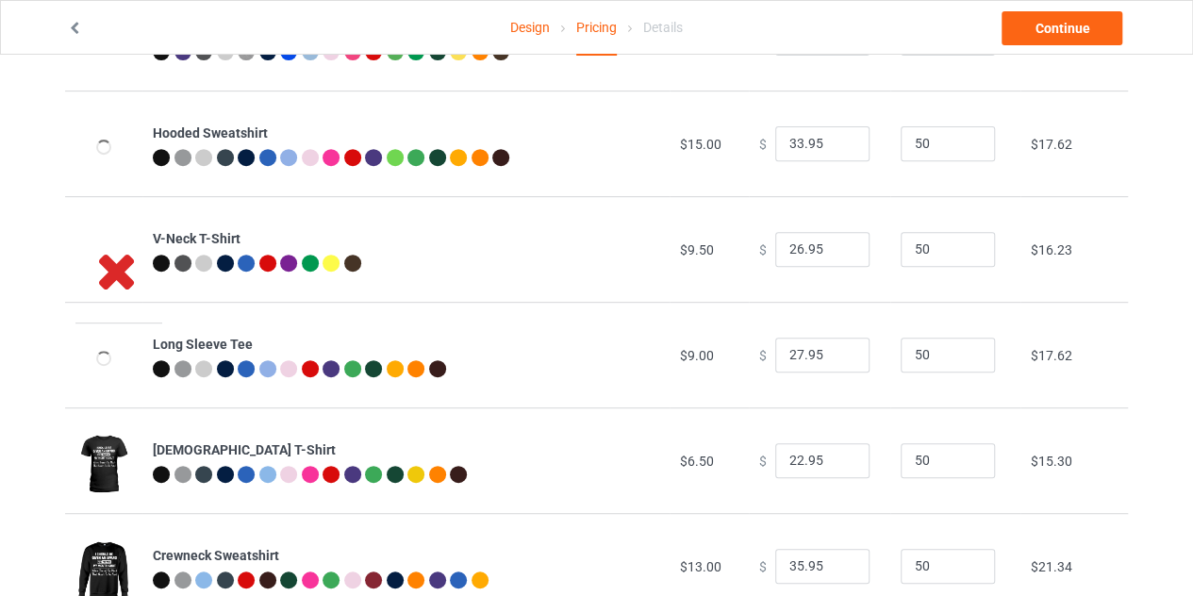
scroll to position [309, 0]
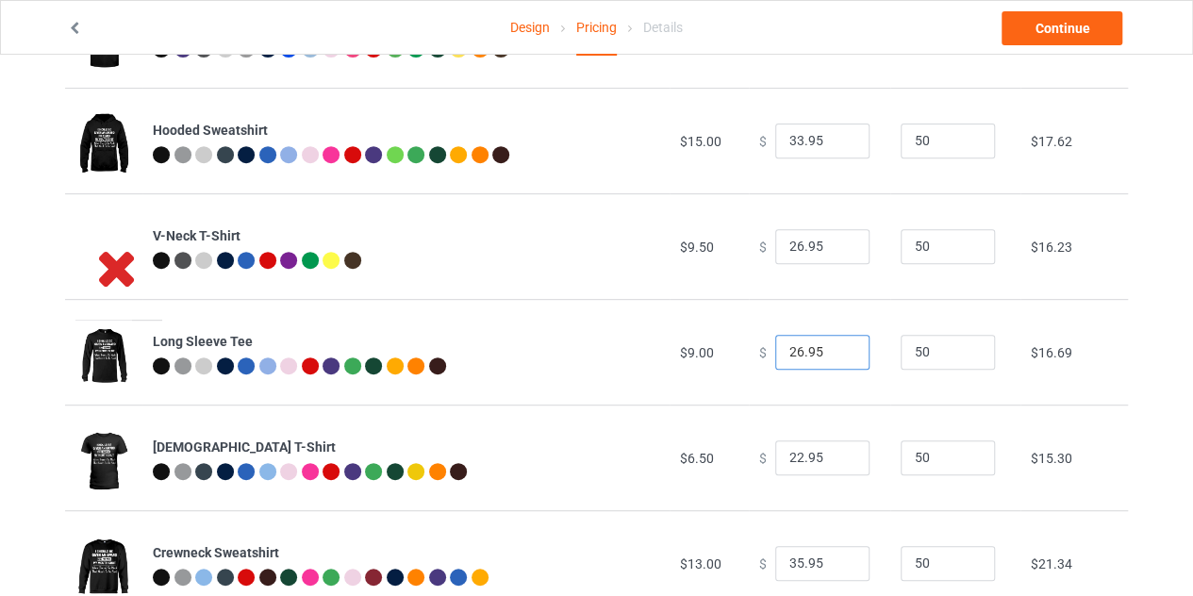
click at [836, 356] on input "26.95" at bounding box center [822, 353] width 94 height 36
type input "25.95"
click at [836, 356] on input "25.95" at bounding box center [822, 353] width 94 height 36
click at [1064, 25] on link "Continue" at bounding box center [1062, 28] width 121 height 34
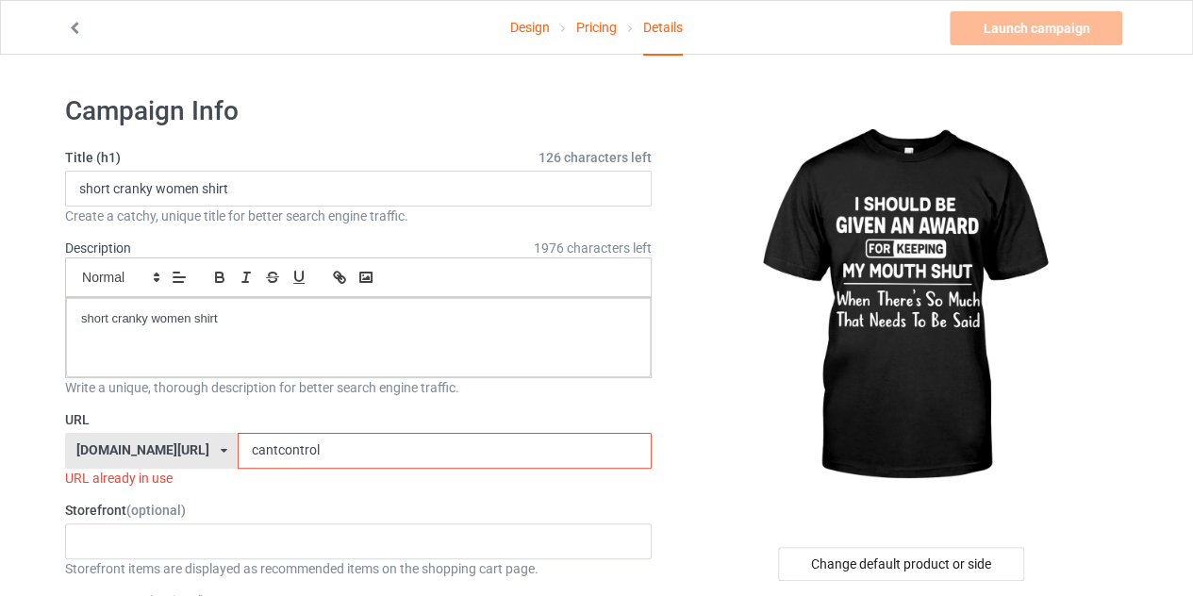
click at [338, 455] on input "cantcontrol" at bounding box center [444, 451] width 413 height 36
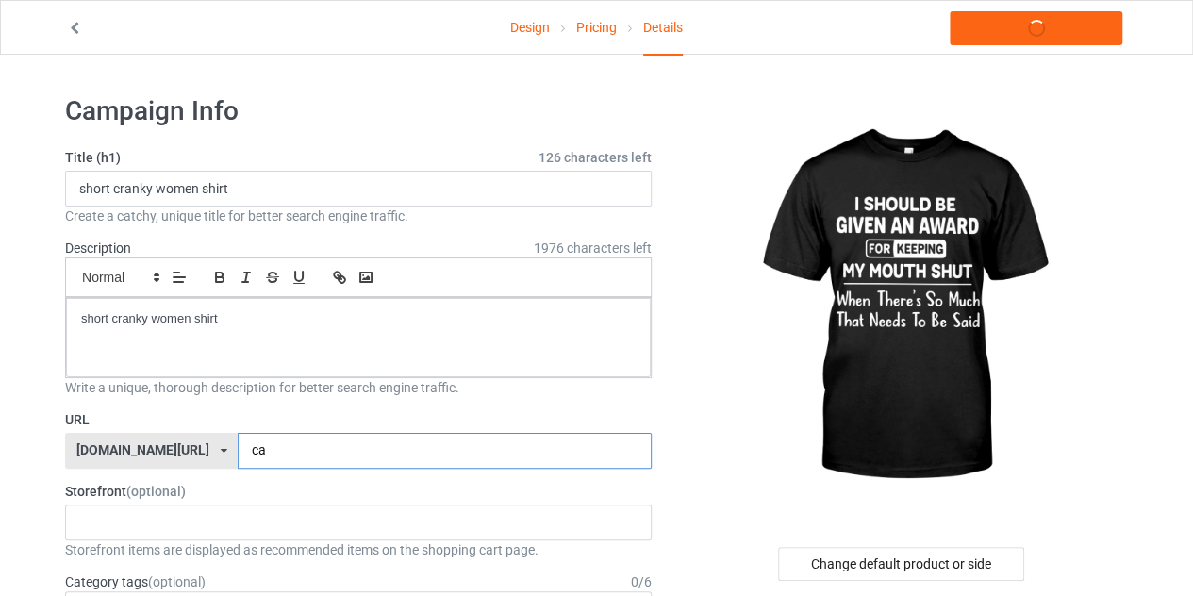
type input "c"
type input "given"
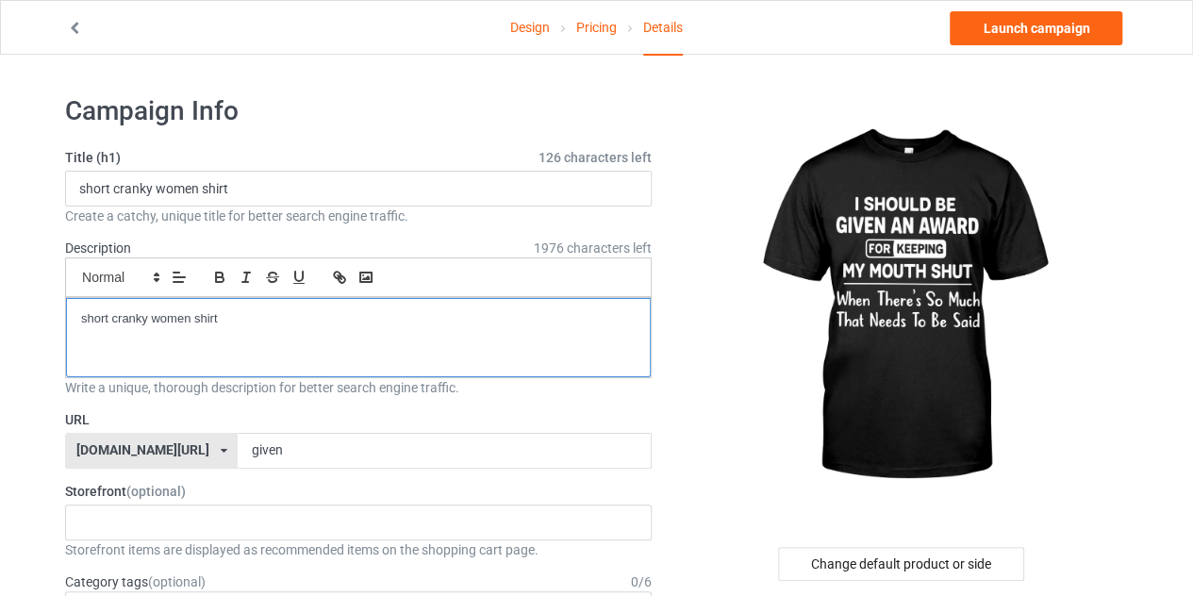
click at [229, 331] on div "short cranky women shirt" at bounding box center [358, 337] width 585 height 79
click at [283, 310] on p "i should be given an award shirt" at bounding box center [358, 319] width 555 height 18
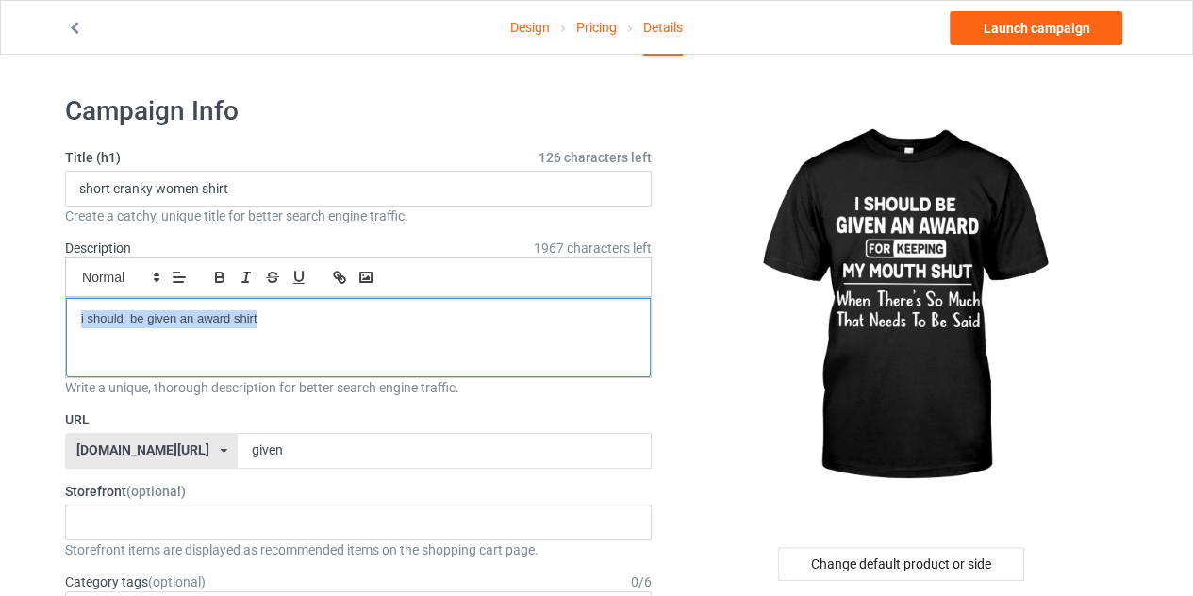
click at [283, 310] on p "i should be given an award shirt" at bounding box center [358, 319] width 555 height 18
copy p "i should be given an award shirt"
click at [283, 310] on p "i should be given an award shirt" at bounding box center [358, 319] width 555 height 18
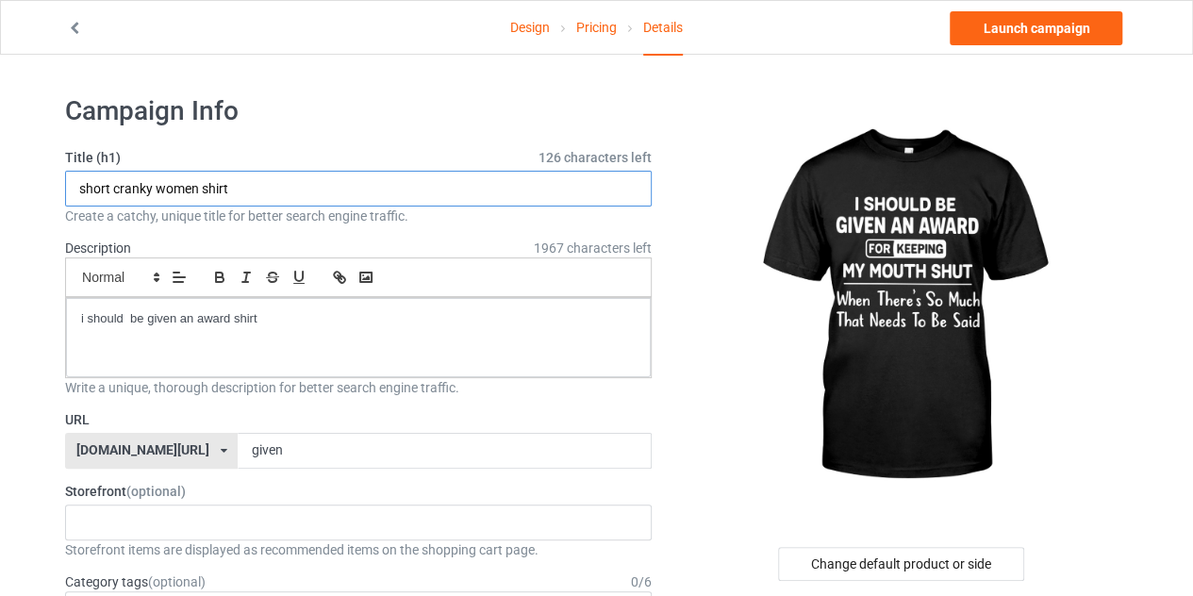
click at [230, 181] on input "short cranky women shirt" at bounding box center [358, 189] width 587 height 36
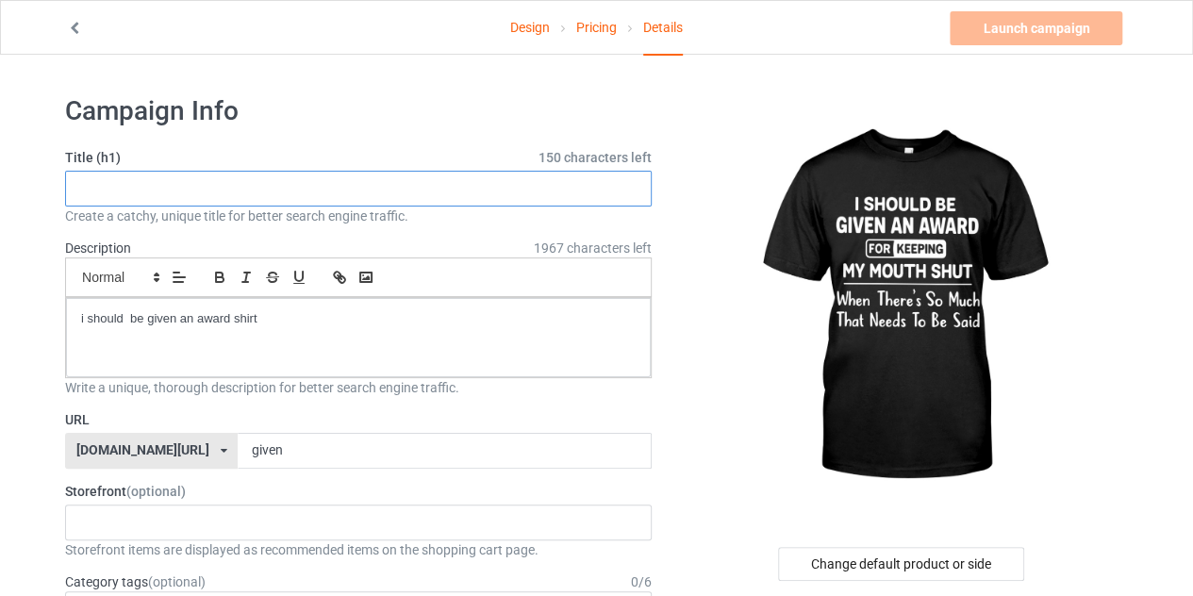
paste input "i should be given an award shirt"
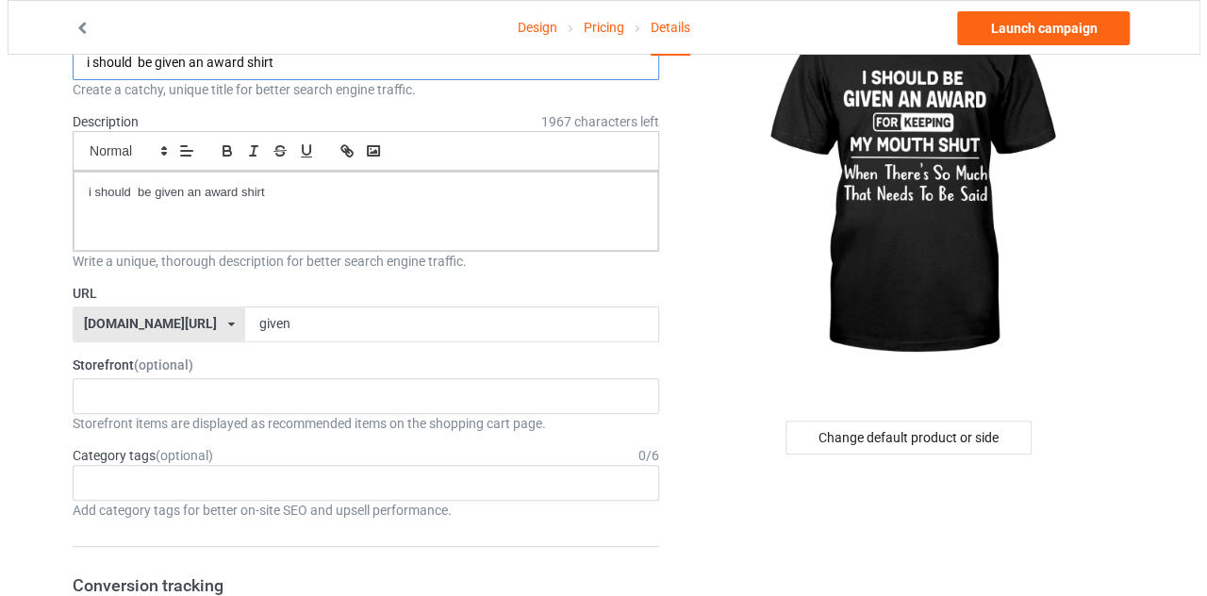
scroll to position [130, 0]
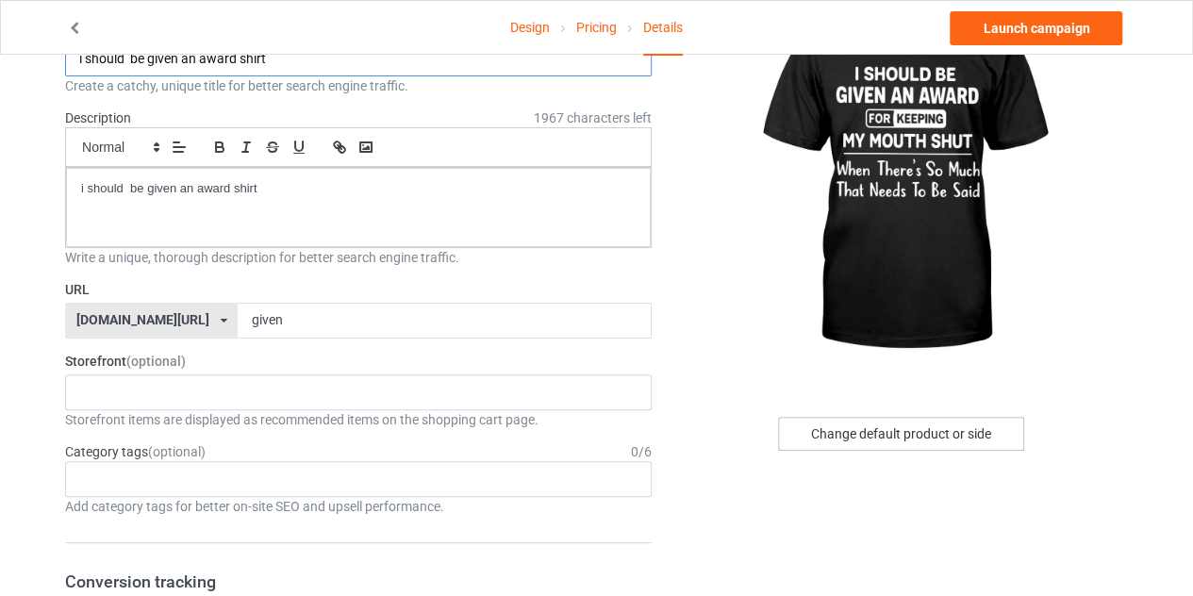
type input "i should be given an award shirt"
click at [886, 421] on div "Change default product or side" at bounding box center [901, 434] width 246 height 34
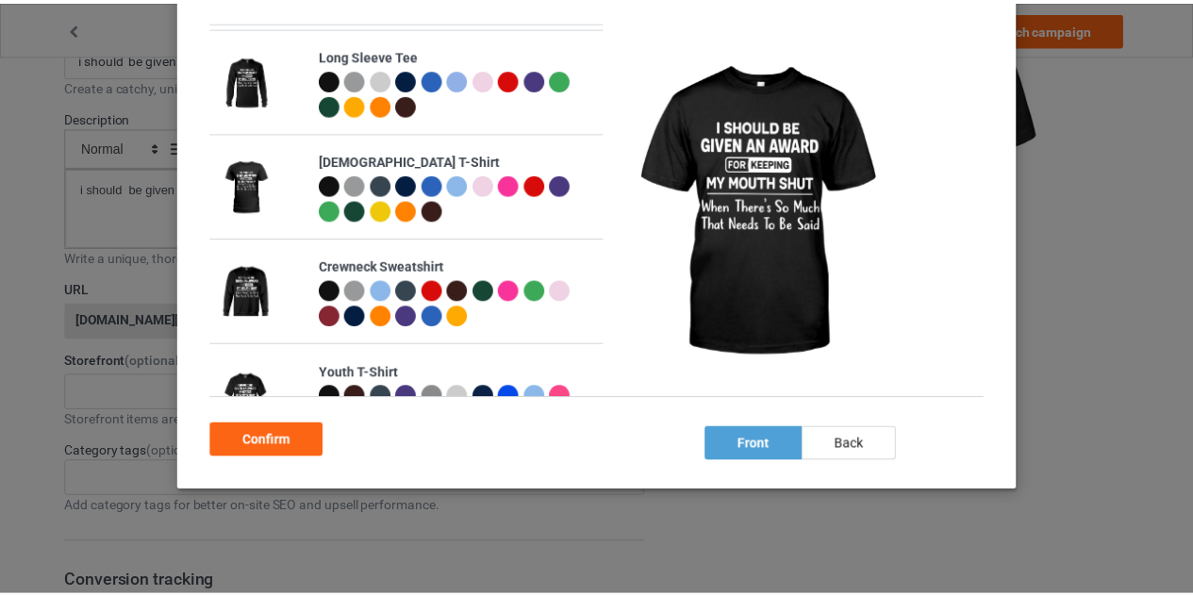
scroll to position [436, 0]
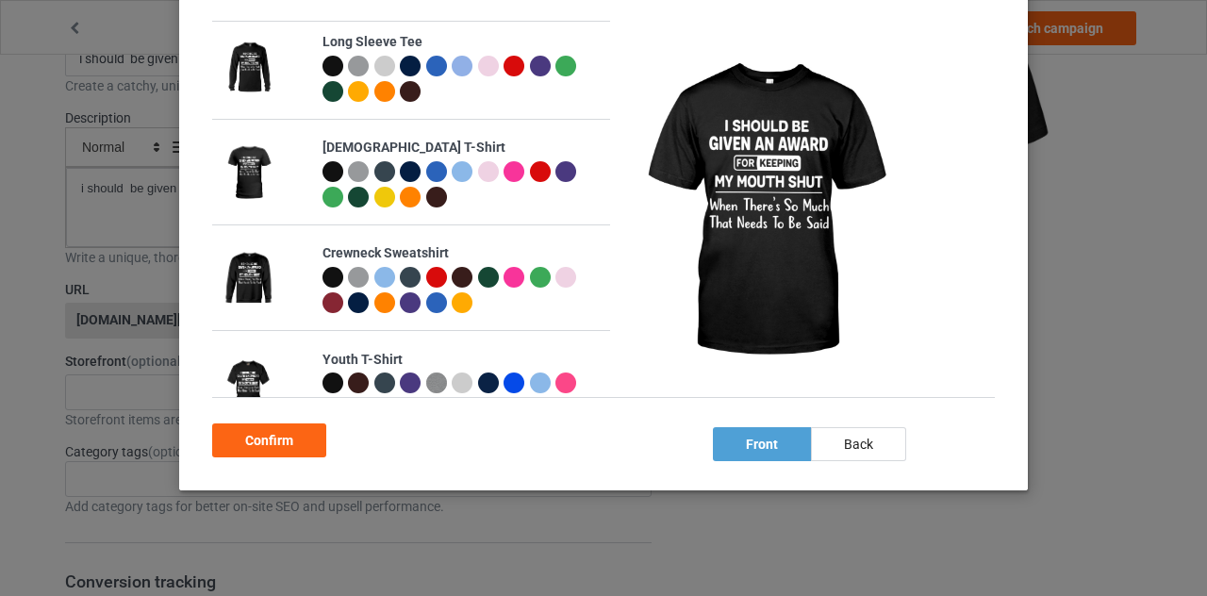
click at [432, 63] on div at bounding box center [436, 66] width 21 height 21
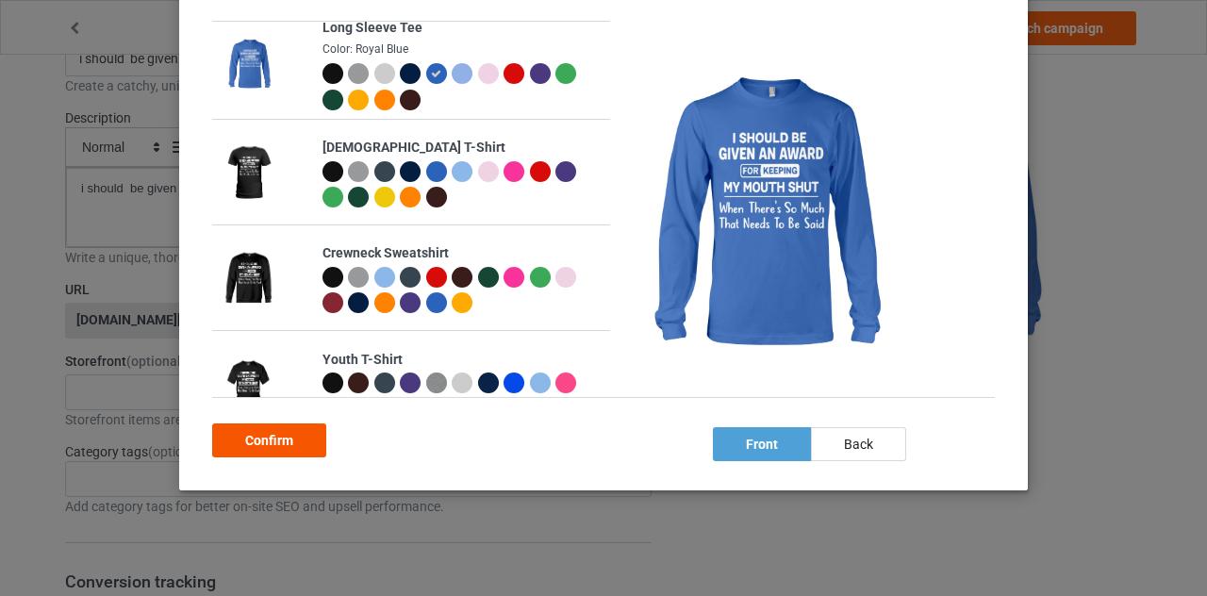
click at [289, 436] on div "Confirm" at bounding box center [269, 440] width 114 height 34
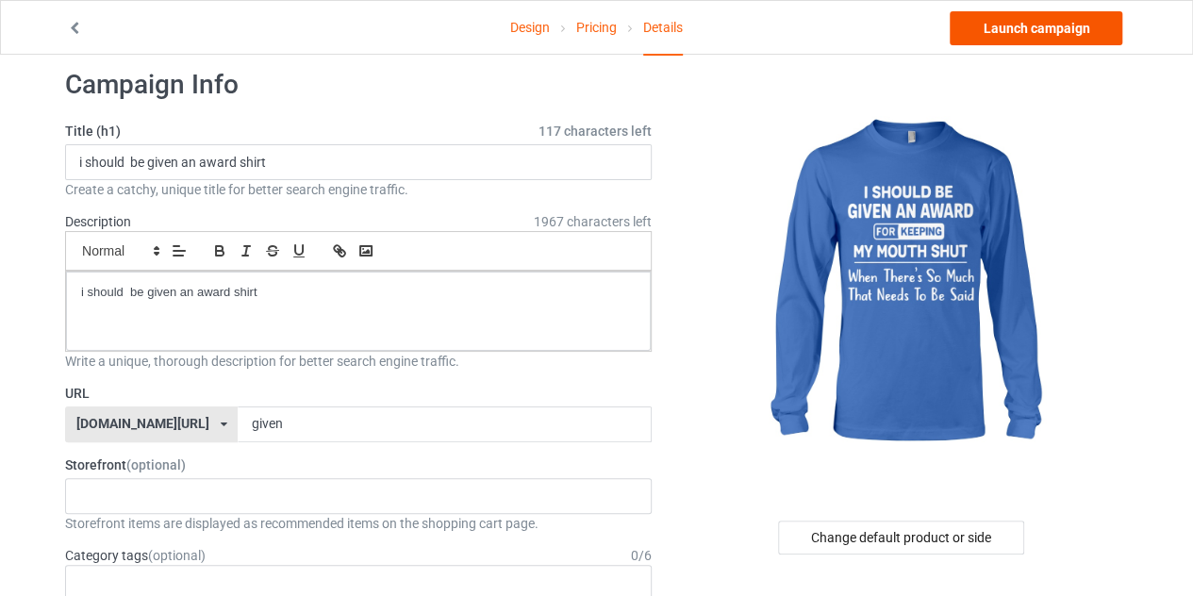
scroll to position [25, 0]
click at [1050, 18] on link "Launch campaign" at bounding box center [1036, 28] width 173 height 34
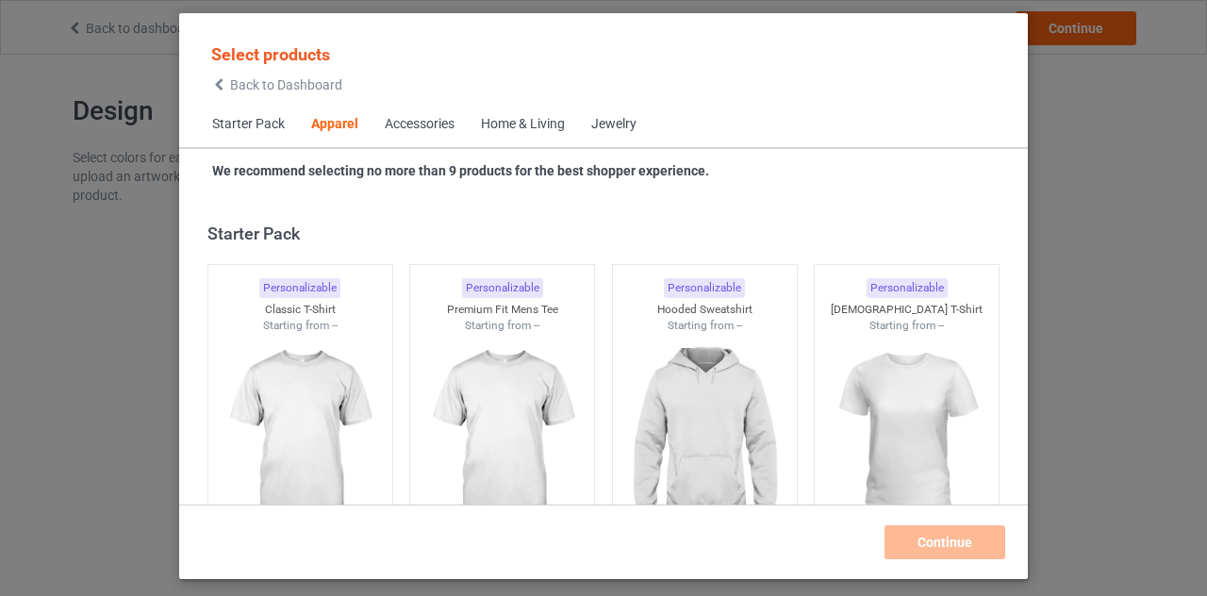
scroll to position [703, 0]
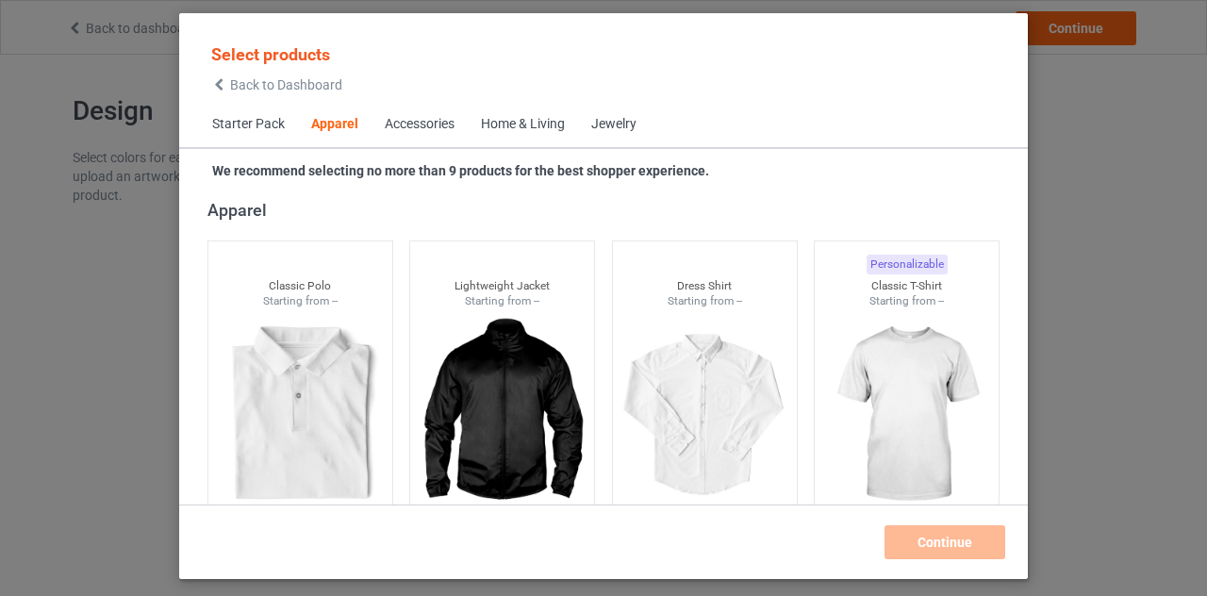
click at [223, 82] on icon at bounding box center [219, 84] width 16 height 13
